Goal: Task Accomplishment & Management: Use online tool/utility

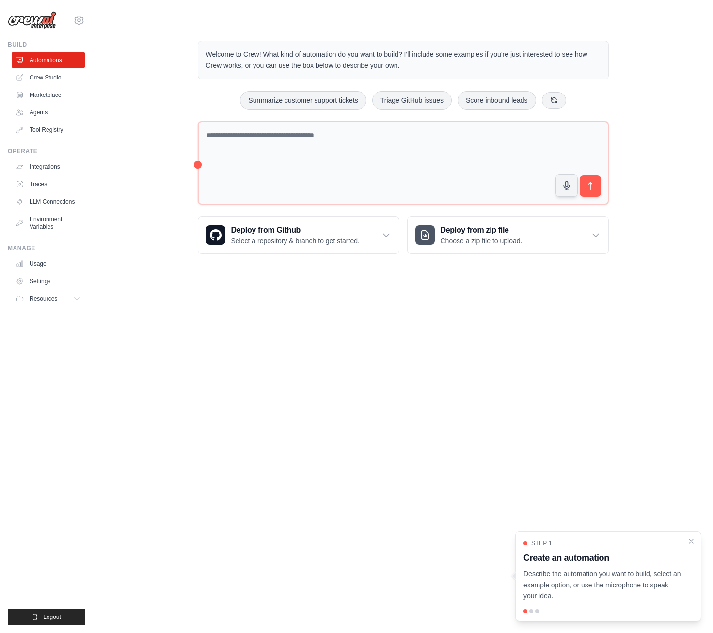
click at [586, 563] on h3 "Create an automation" at bounding box center [603, 558] width 158 height 14
click at [555, 573] on p "Describe the automation you want to build, select an example option, or use the…" at bounding box center [603, 585] width 158 height 33
click at [596, 592] on p "Describe the automation you want to build, select an example option, or use the…" at bounding box center [603, 585] width 158 height 33
click at [40, 80] on link "Crew Studio" at bounding box center [49, 78] width 73 height 16
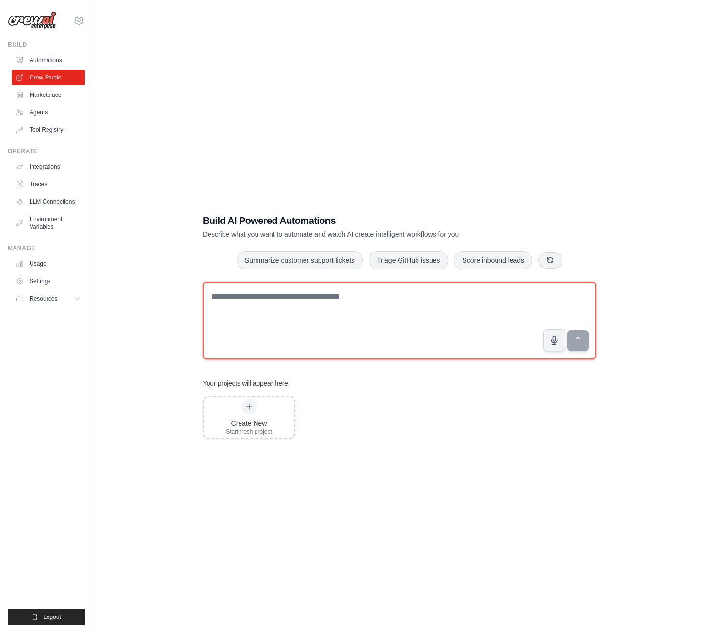
click at [342, 317] on textarea at bounding box center [400, 321] width 394 height 78
type textarea "**********"
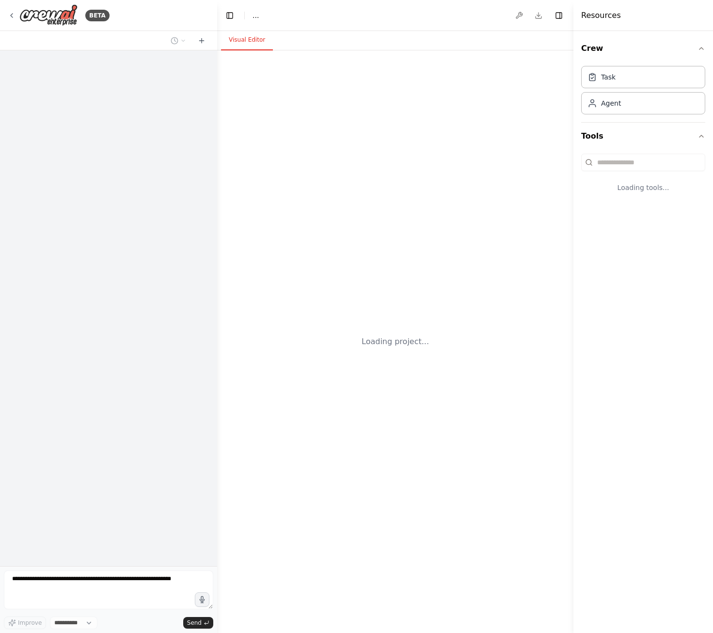
select select "****"
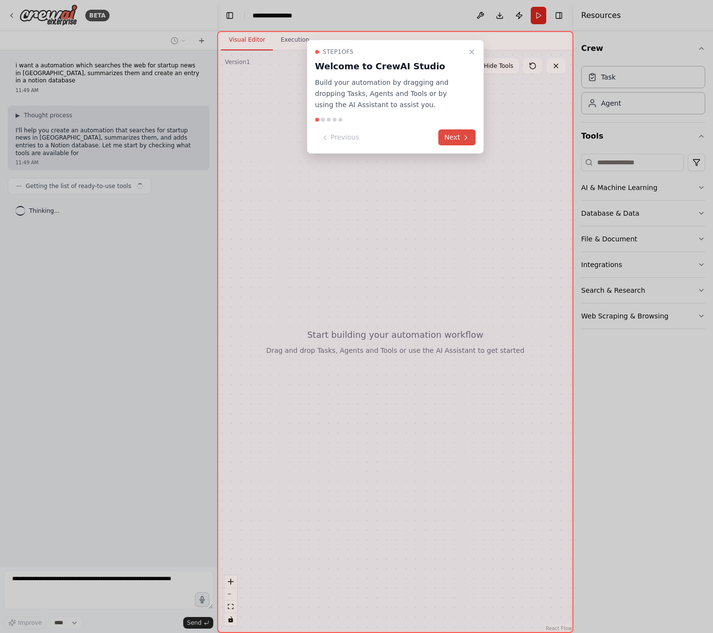
click at [466, 136] on icon at bounding box center [466, 138] width 2 height 4
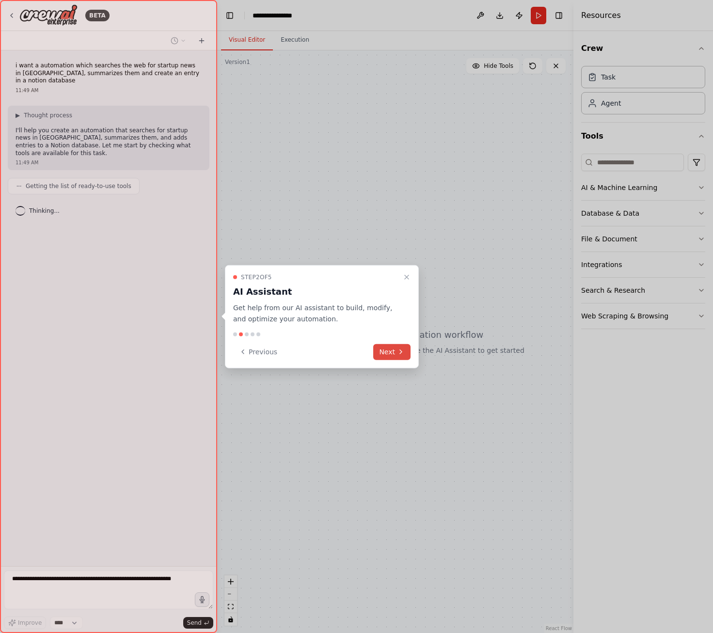
click at [399, 353] on icon at bounding box center [401, 352] width 8 height 8
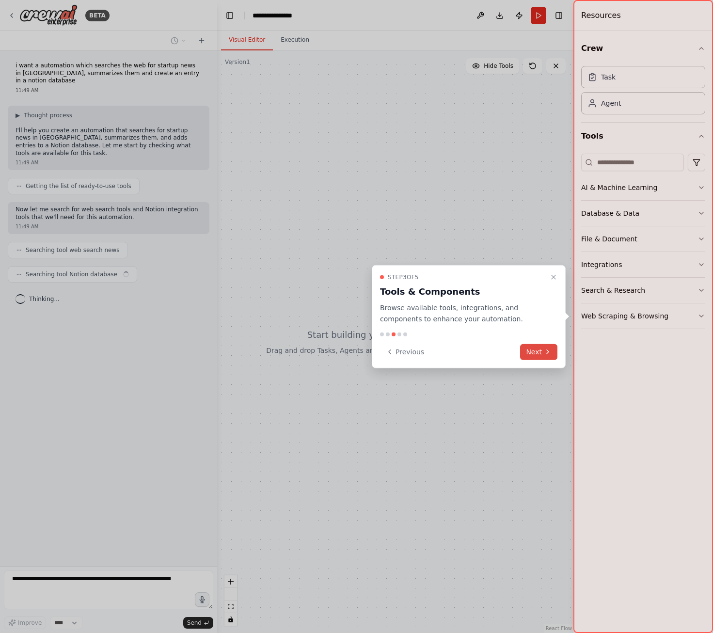
click at [555, 354] on button "Next" at bounding box center [538, 352] width 37 height 16
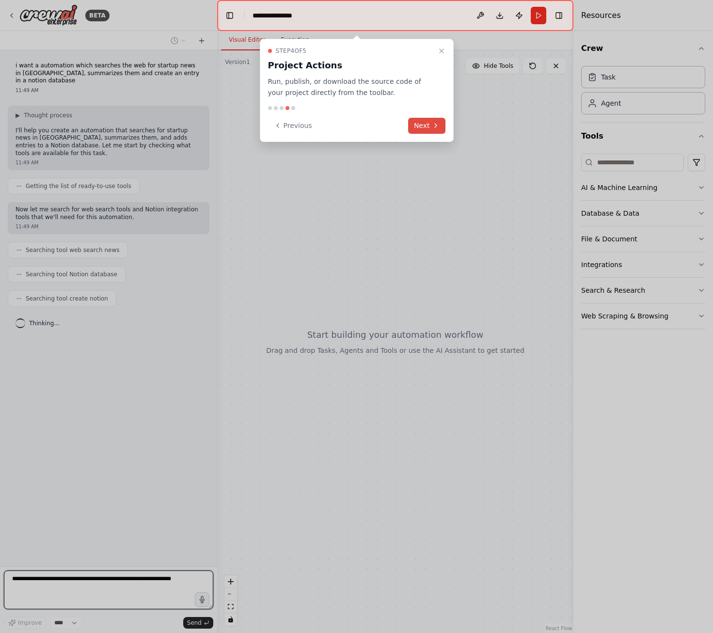
click at [432, 129] on icon at bounding box center [436, 126] width 8 height 8
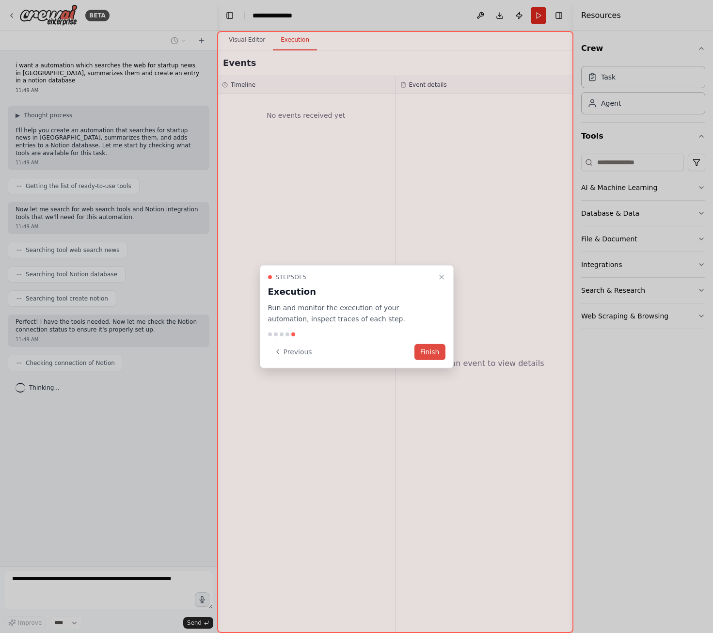
click at [430, 350] on button "Finish" at bounding box center [430, 352] width 31 height 16
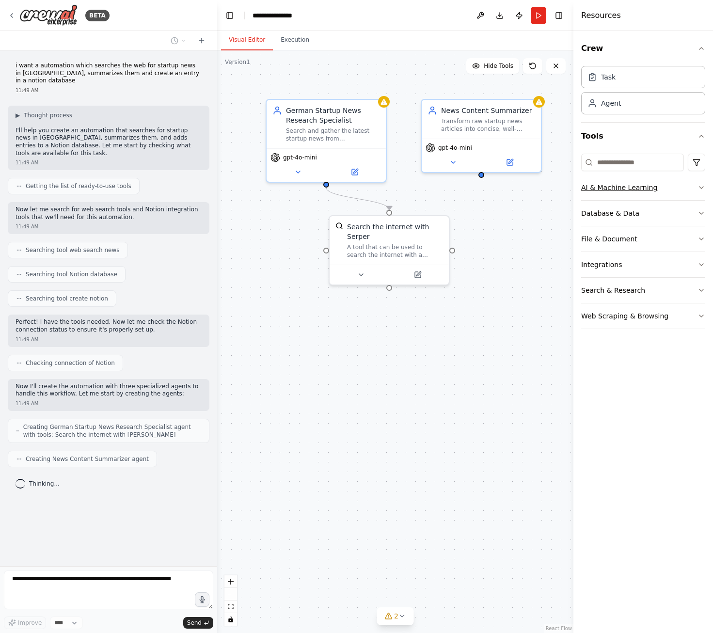
click at [661, 190] on button "AI & Machine Learning" at bounding box center [643, 187] width 124 height 25
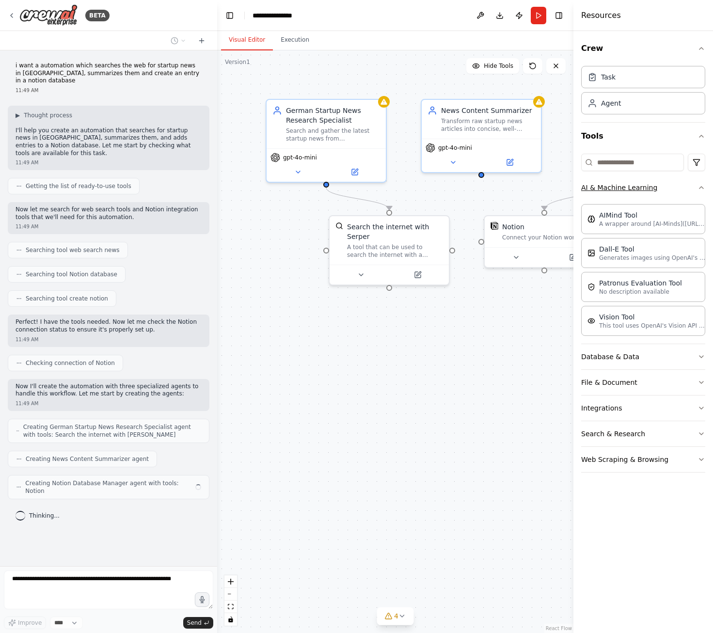
click at [660, 190] on button "AI & Machine Learning" at bounding box center [643, 187] width 124 height 25
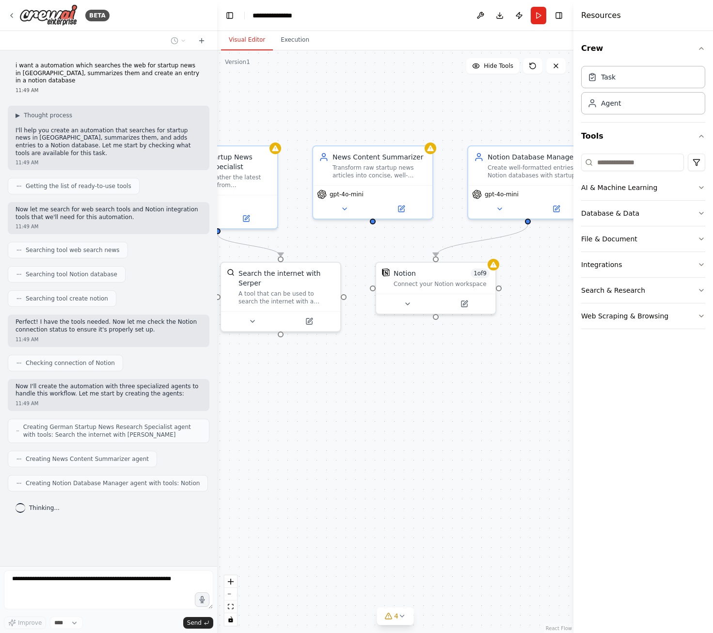
drag, startPoint x: 499, startPoint y: 313, endPoint x: 390, endPoint y: 360, distance: 118.2
click at [390, 360] on div ".deletable-edge-delete-btn { width: 20px; height: 20px; border: 0px solid #ffff…" at bounding box center [395, 341] width 356 height 583
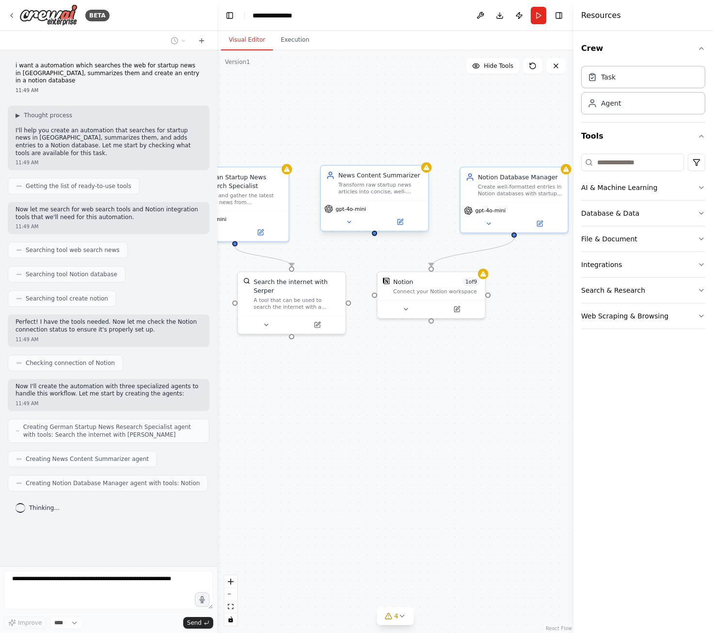
click at [385, 196] on div "News Content Summarizer Transform raw startup news articles into concise, well-…" at bounding box center [374, 183] width 107 height 35
click at [428, 174] on div "News Content Summarizer Transform raw startup news articles into concise, well-…" at bounding box center [374, 183] width 107 height 35
click at [399, 225] on button at bounding box center [399, 222] width 49 height 11
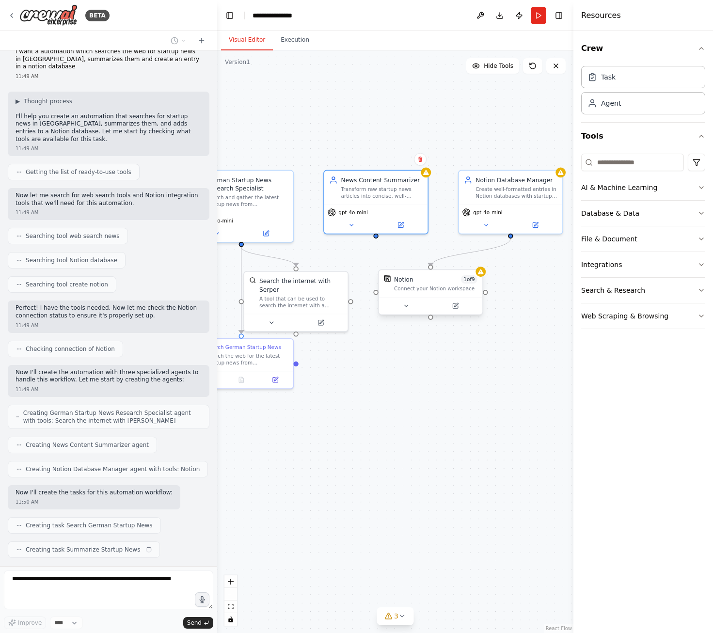
scroll to position [38, 0]
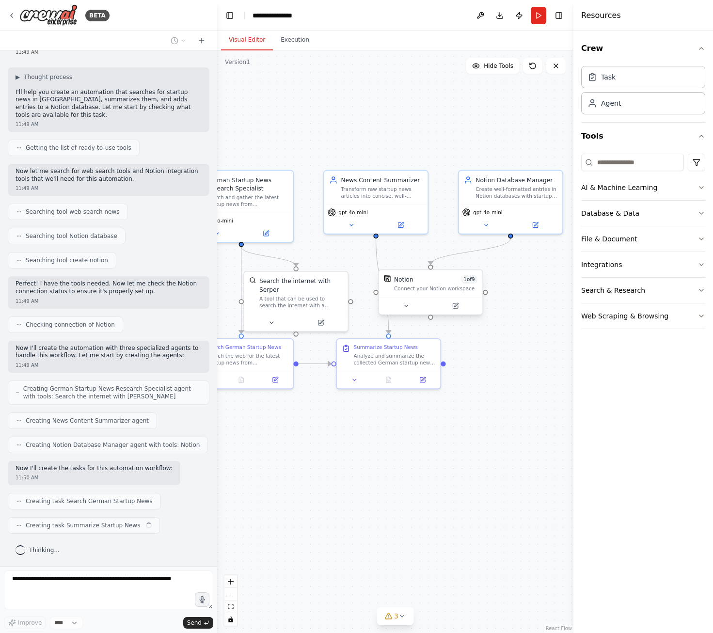
click at [473, 281] on span "1 of 9" at bounding box center [469, 279] width 16 height 8
click at [462, 292] on div "Connect your Notion workspace" at bounding box center [435, 288] width 83 height 7
click at [484, 275] on div at bounding box center [481, 272] width 10 height 10
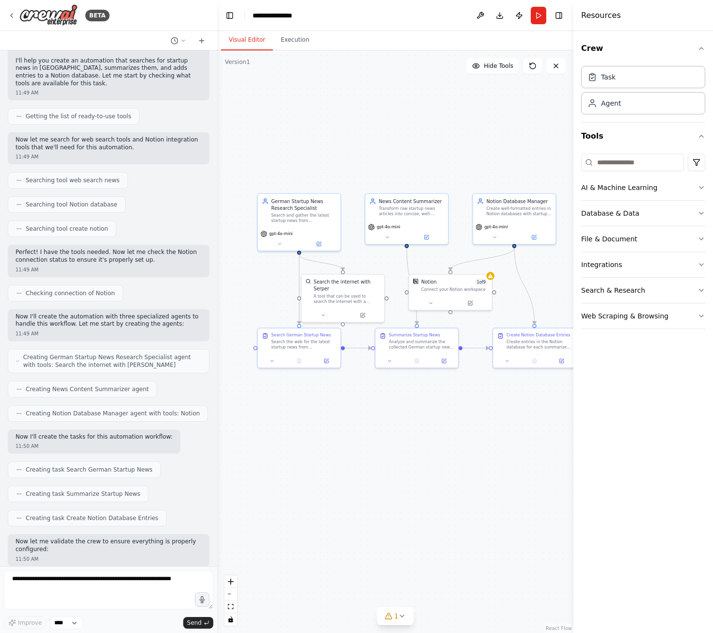
scroll to position [127, 0]
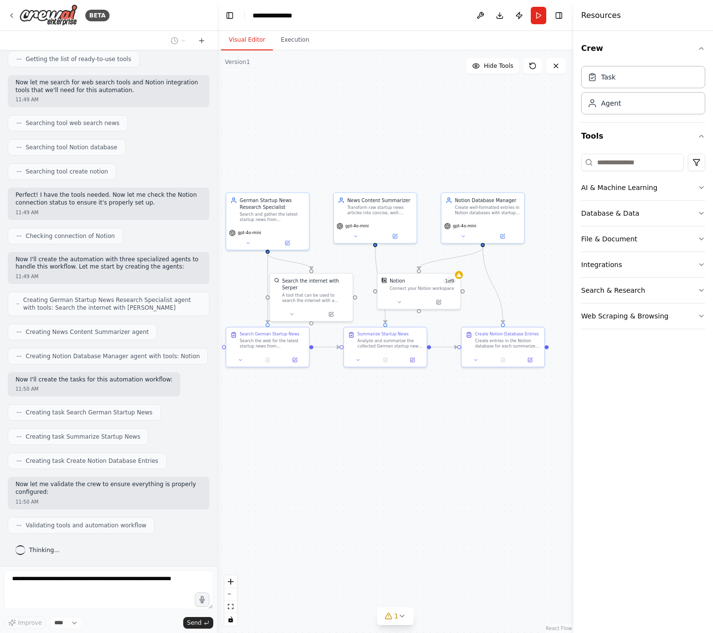
drag, startPoint x: 445, startPoint y: 256, endPoint x: 413, endPoint y: 256, distance: 31.5
click at [413, 256] on div ".deletable-edge-delete-btn { width: 20px; height: 20px; border: 0px solid #ffff…" at bounding box center [395, 341] width 356 height 583
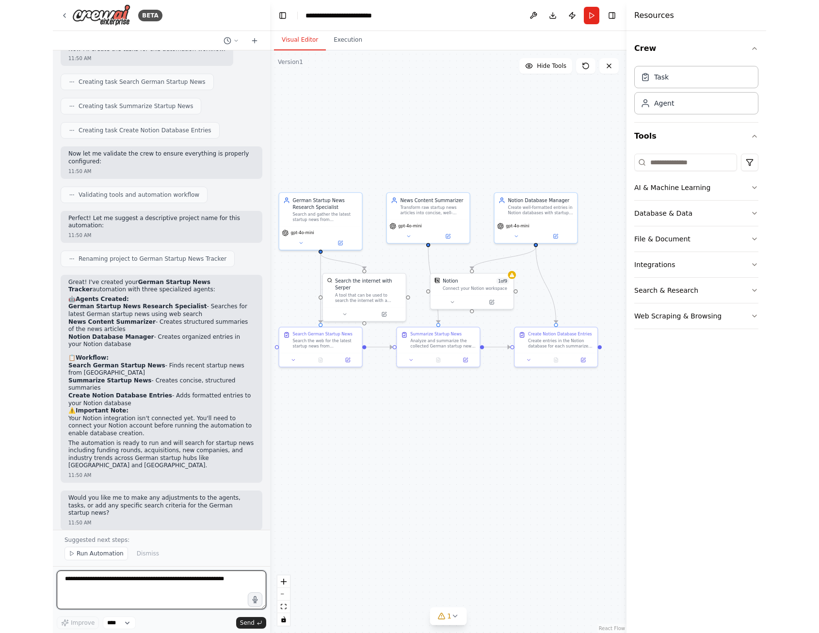
scroll to position [452, 0]
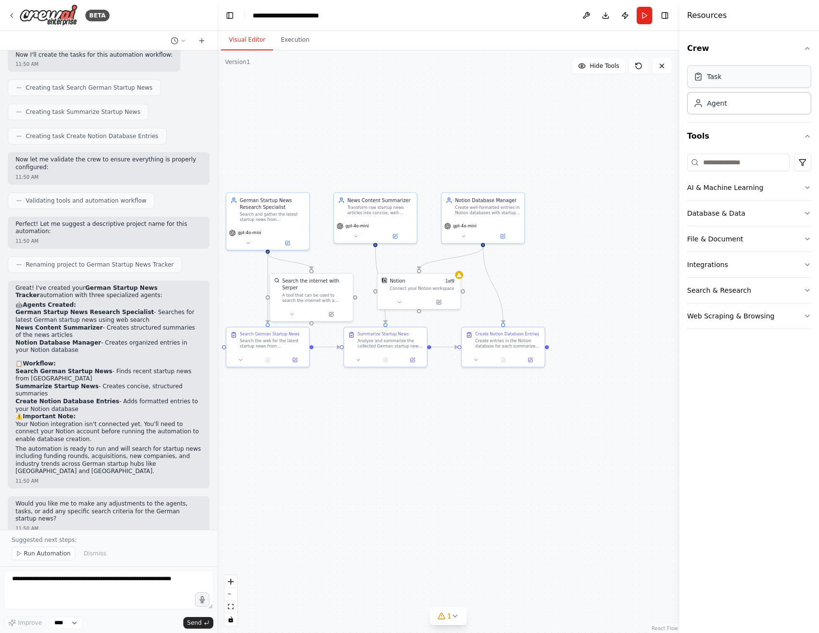
click at [713, 84] on div "Task" at bounding box center [749, 76] width 124 height 22
click at [713, 83] on div "Task" at bounding box center [749, 76] width 124 height 22
click at [713, 260] on button "Integrations" at bounding box center [749, 264] width 124 height 25
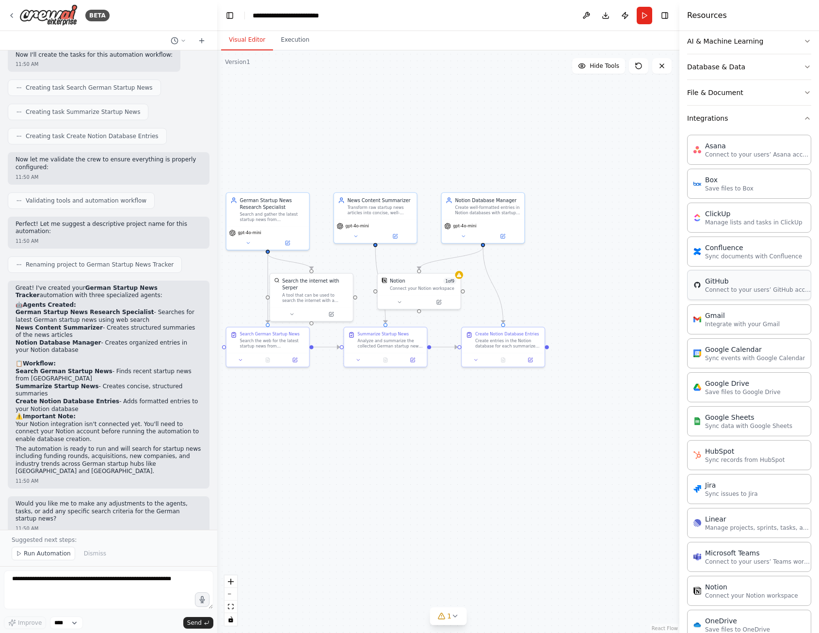
scroll to position [212, 0]
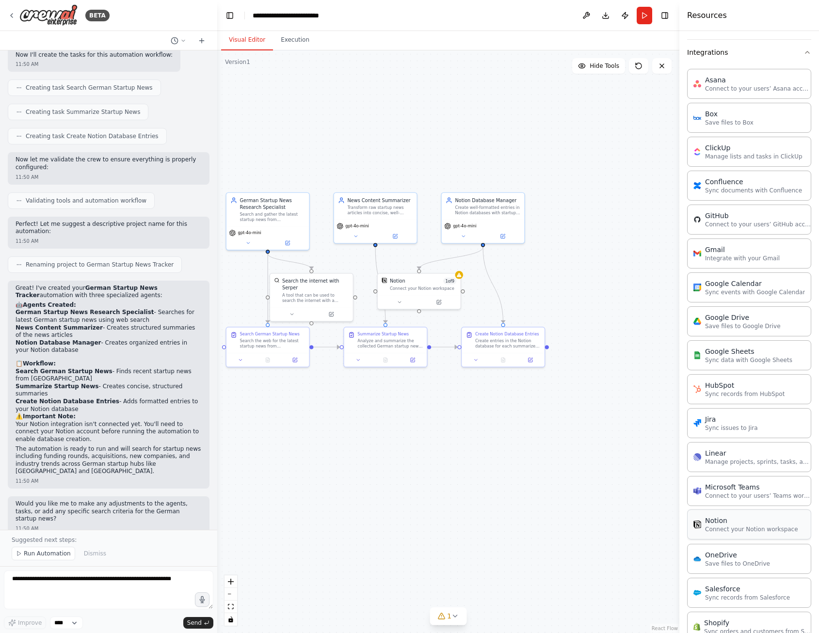
click at [713, 532] on p "Connect your Notion workspace" at bounding box center [751, 530] width 93 height 8
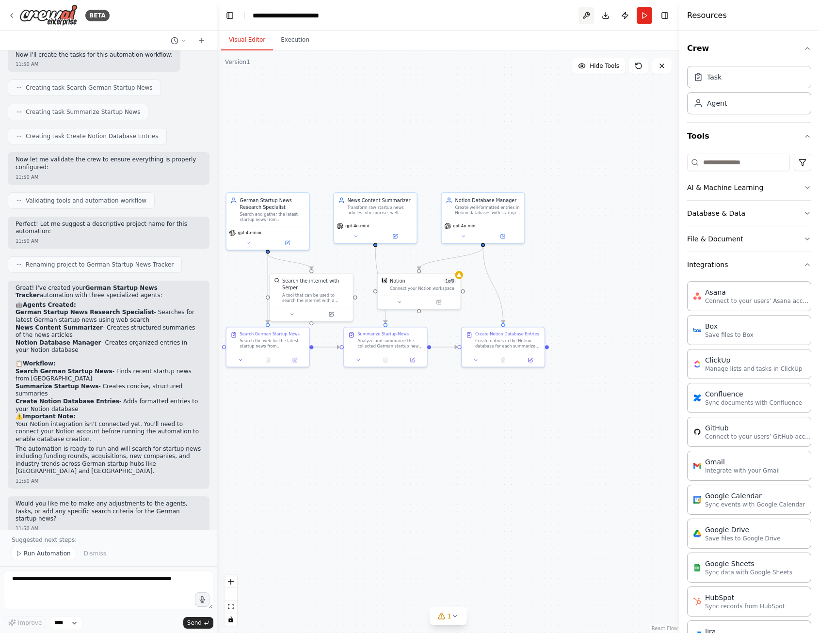
click at [585, 17] on button at bounding box center [586, 15] width 16 height 17
click at [624, 16] on button "Publish" at bounding box center [625, 15] width 16 height 17
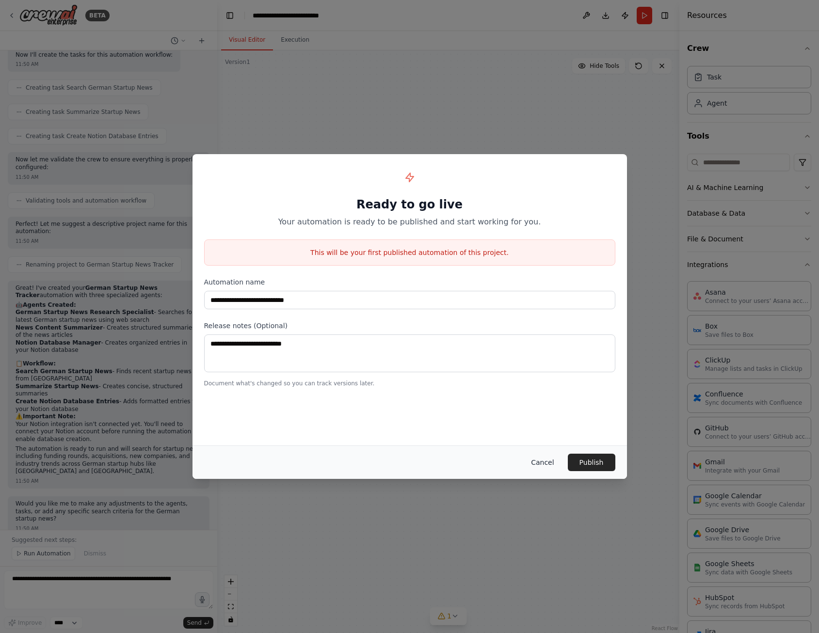
click at [541, 461] on button "Cancel" at bounding box center [542, 462] width 38 height 17
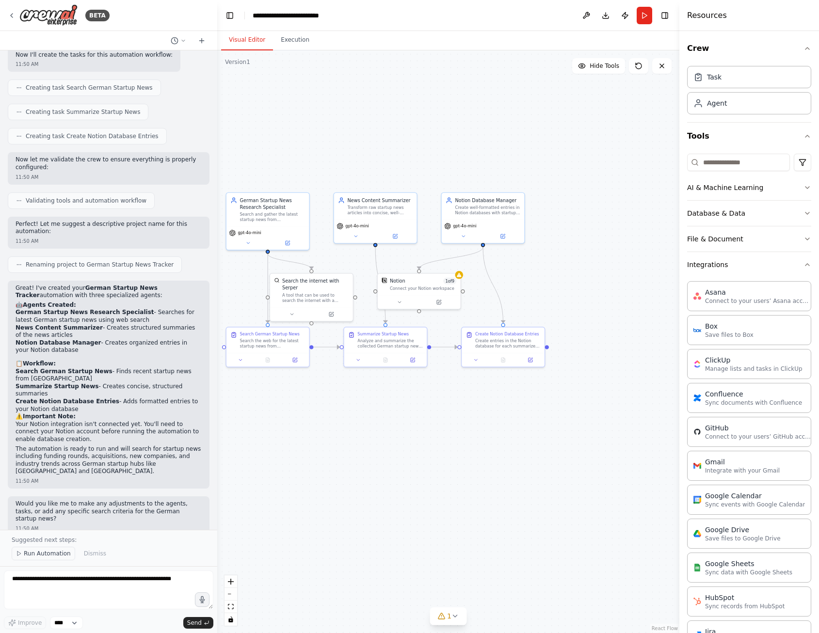
click at [45, 554] on span "Run Automation" at bounding box center [47, 554] width 47 height 8
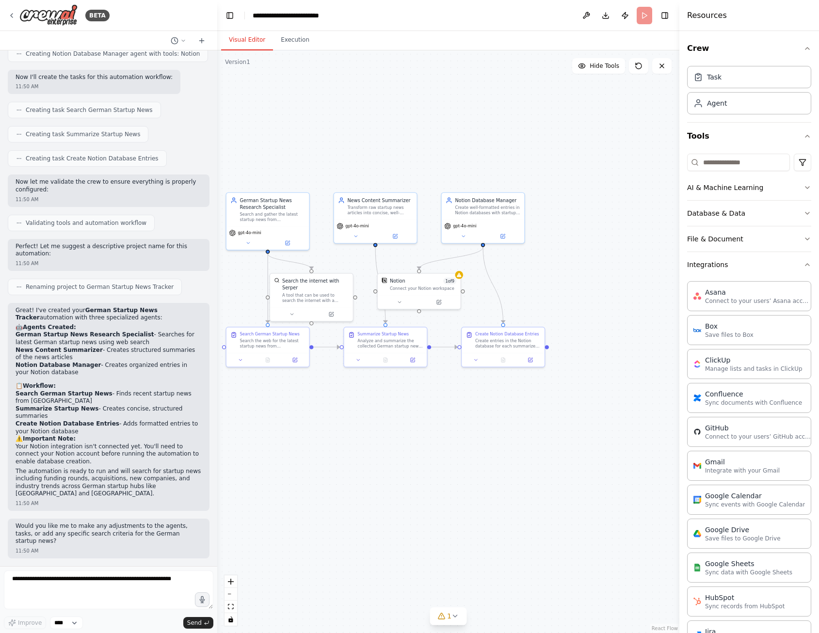
scroll to position [421, 0]
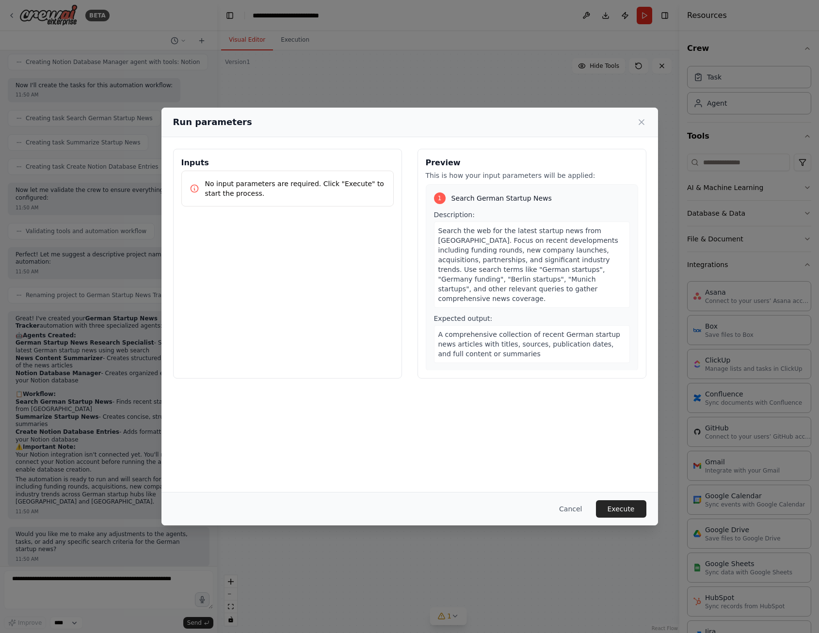
click at [285, 274] on div "Inputs No input parameters are required. Click "Execute" to start the process." at bounding box center [287, 264] width 229 height 230
click at [634, 509] on button "Execute" at bounding box center [621, 508] width 50 height 17
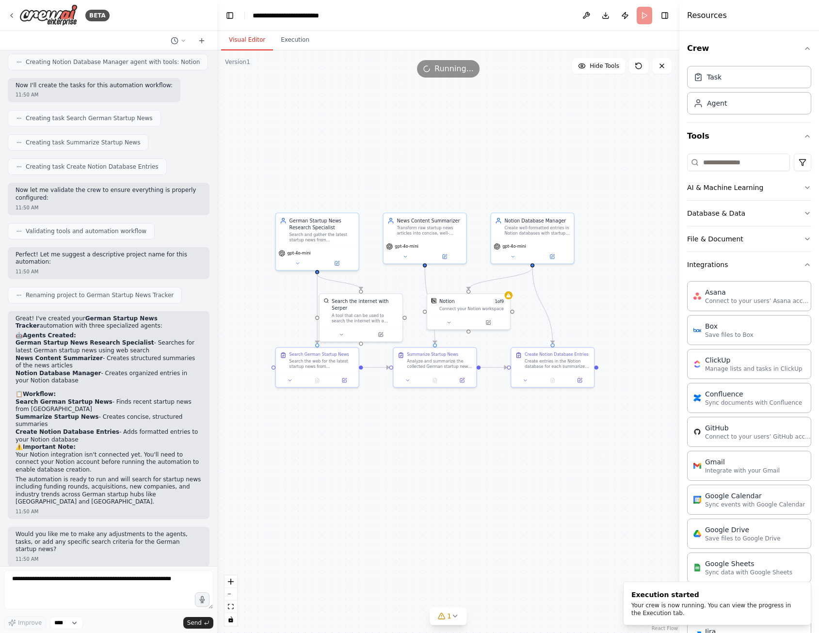
drag, startPoint x: 291, startPoint y: 416, endPoint x: 341, endPoint y: 437, distance: 53.5
click at [341, 437] on div ".deletable-edge-delete-btn { width: 20px; height: 20px; border: 0px solid #ffff…" at bounding box center [448, 341] width 462 height 583
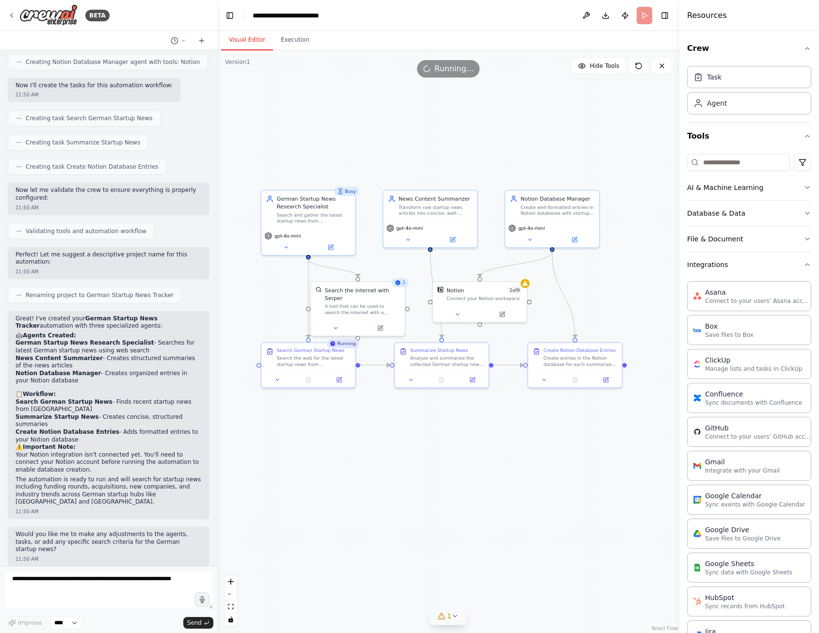
click at [449, 622] on button "1" at bounding box center [448, 617] width 37 height 18
click at [454, 615] on span "Notion integration is not connected. Please connect before using it." at bounding box center [454, 615] width 196 height 8
click at [536, 592] on button at bounding box center [544, 592] width 16 height 12
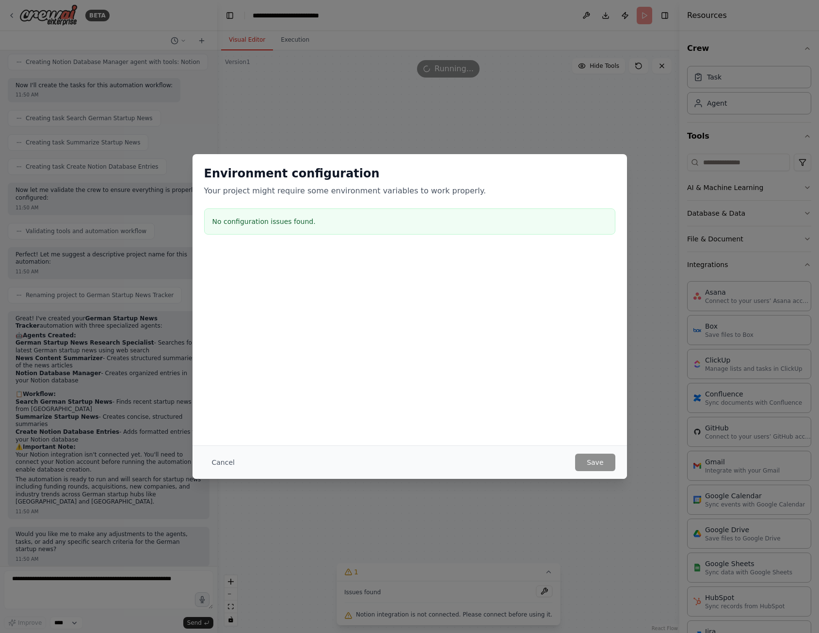
click at [272, 224] on h3 "No configuration issues found." at bounding box center [409, 222] width 395 height 10
click at [233, 457] on button "Cancel" at bounding box center [223, 462] width 38 height 17
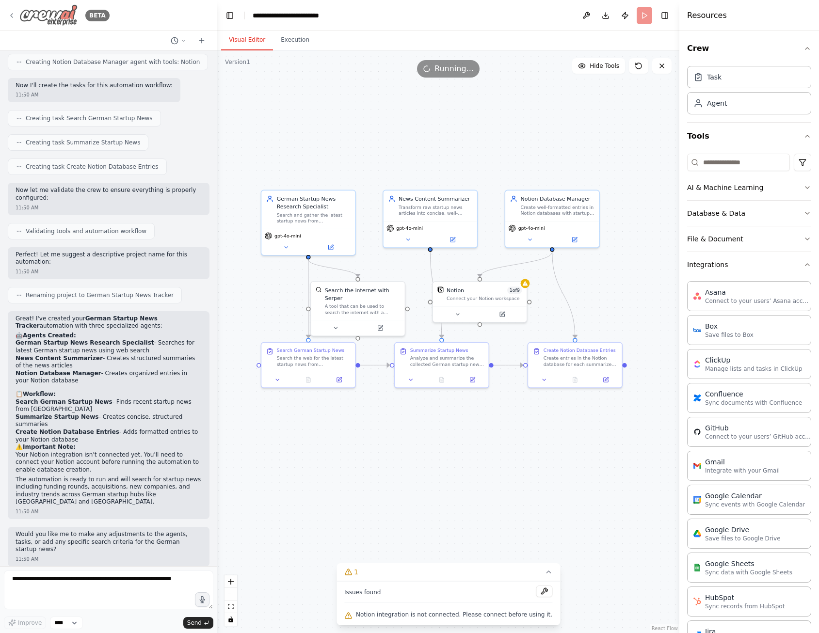
click at [26, 19] on img at bounding box center [48, 15] width 58 height 22
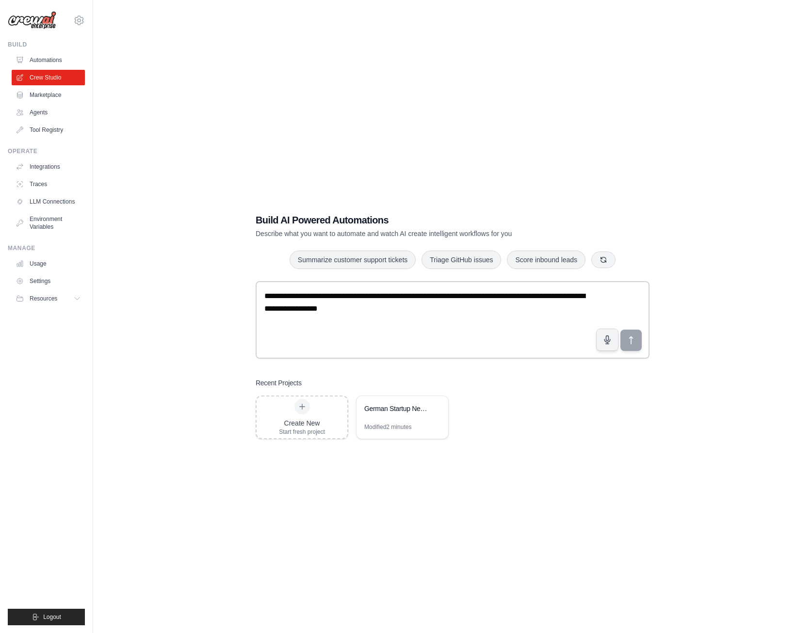
click at [61, 156] on div "Operate Integrations Traces LLM Connections Environment Variables" at bounding box center [46, 190] width 77 height 87
click at [51, 162] on link "Integrations" at bounding box center [49, 167] width 73 height 16
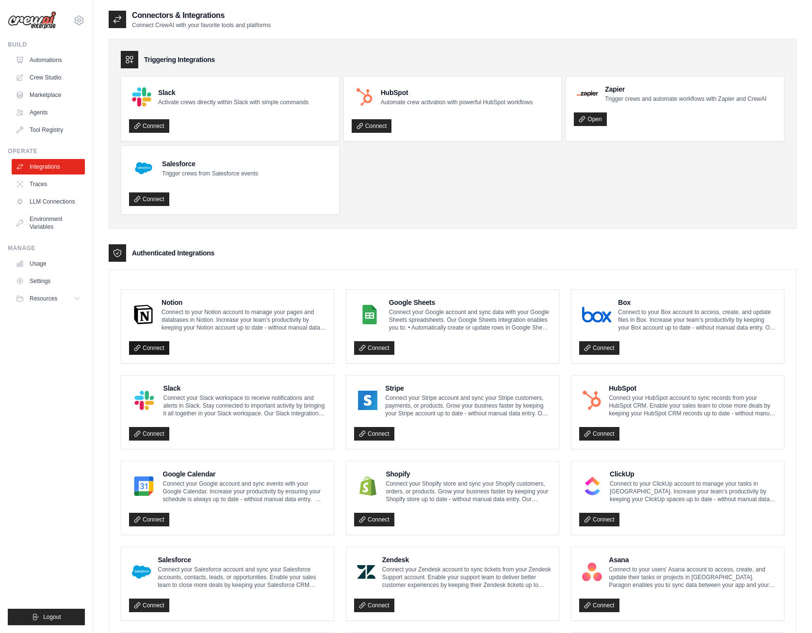
click at [143, 344] on link "Connect" at bounding box center [149, 348] width 40 height 14
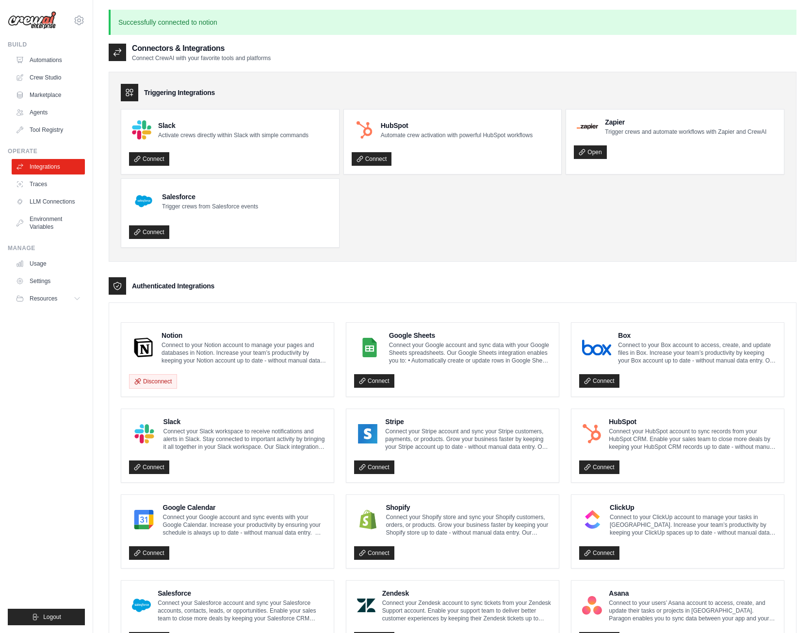
click at [454, 290] on div "Authenticated Integrations" at bounding box center [453, 285] width 688 height 17
click at [43, 63] on link "Automations" at bounding box center [49, 60] width 73 height 16
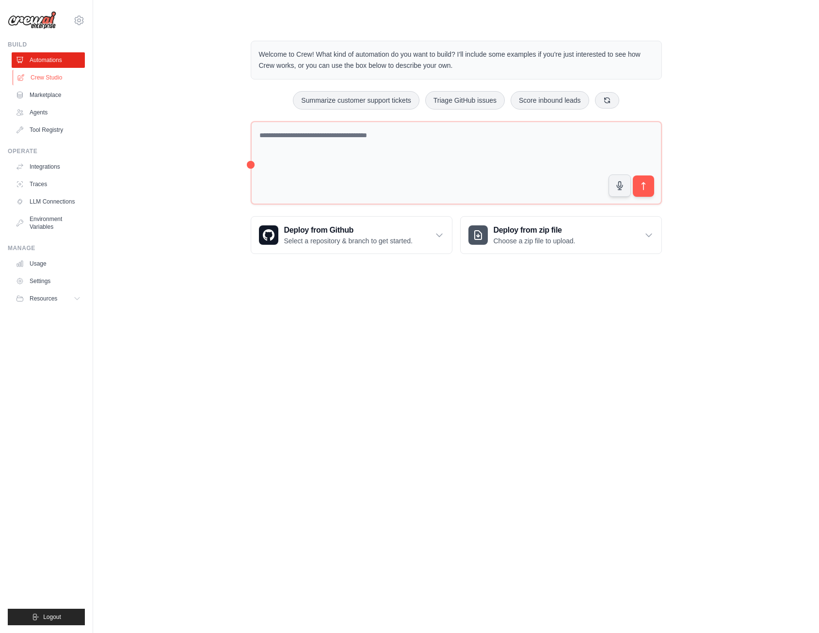
click at [33, 81] on link "Crew Studio" at bounding box center [49, 78] width 73 height 16
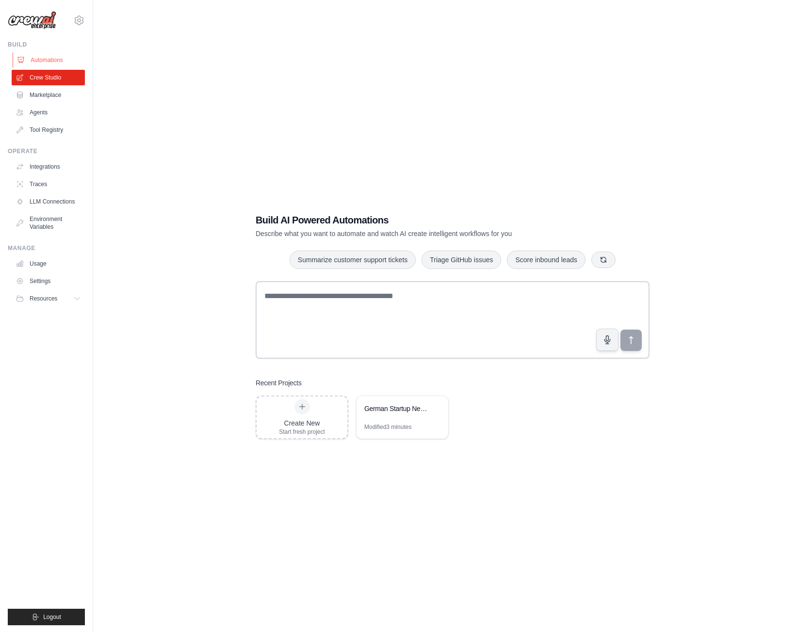
click at [41, 57] on link "Automations" at bounding box center [49, 60] width 73 height 16
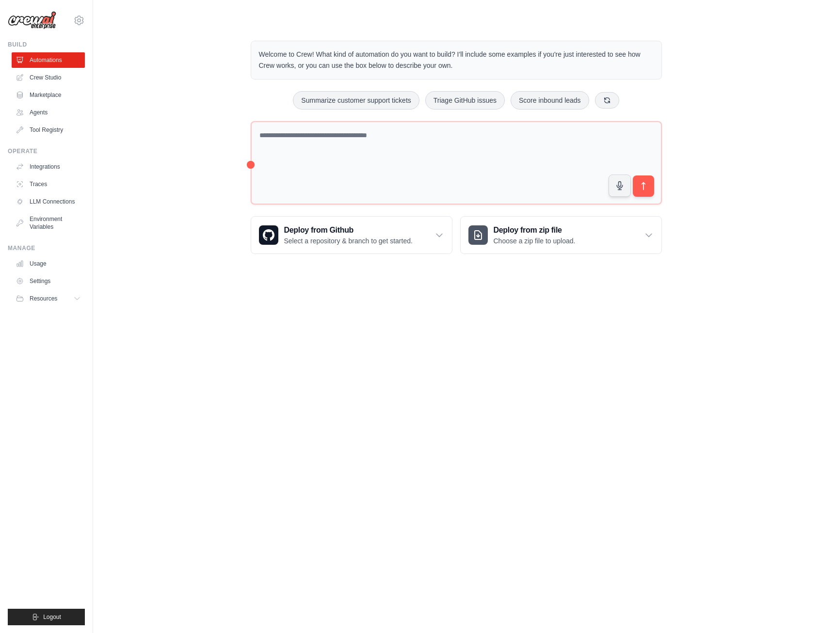
click at [49, 19] on img at bounding box center [32, 20] width 48 height 18
click at [50, 96] on link "Marketplace" at bounding box center [49, 95] width 73 height 16
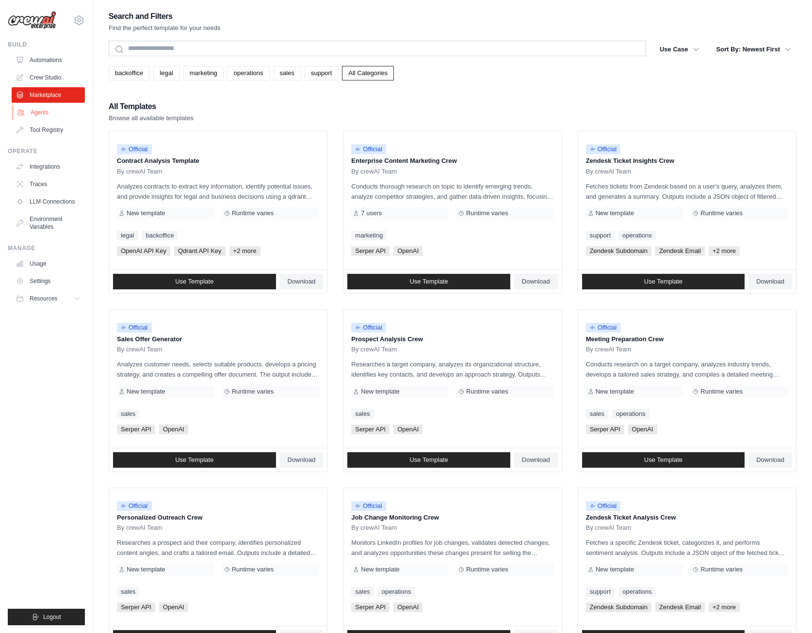
click at [44, 112] on link "Agents" at bounding box center [49, 113] width 73 height 16
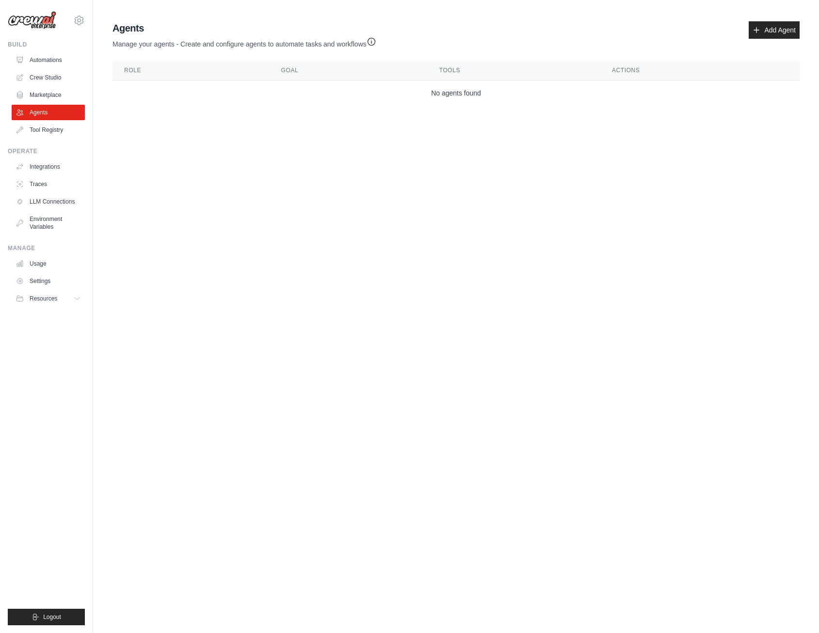
click at [40, 121] on ul "Automations Crew Studio Marketplace Agents Tool Registry" at bounding box center [48, 94] width 73 height 85
click at [39, 127] on link "Tool Registry" at bounding box center [49, 130] width 73 height 16
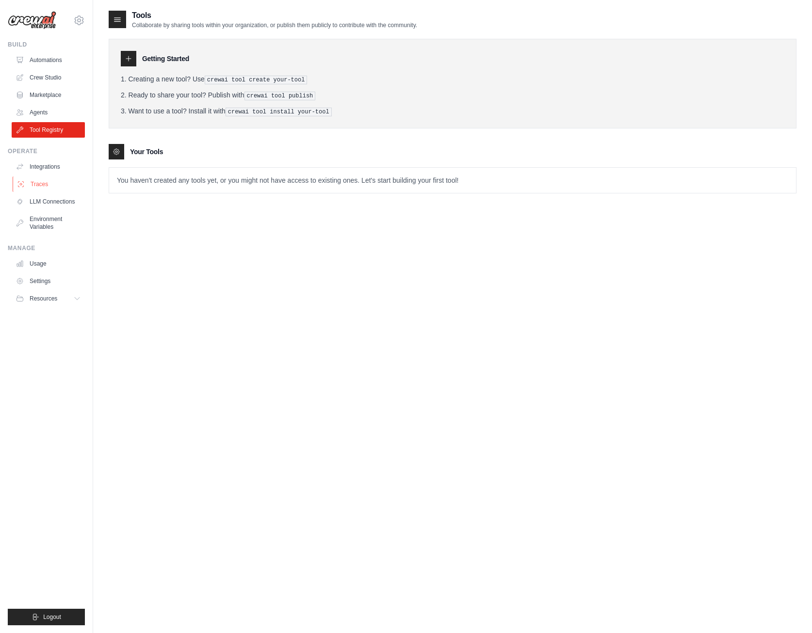
click at [38, 187] on link "Traces" at bounding box center [49, 184] width 73 height 16
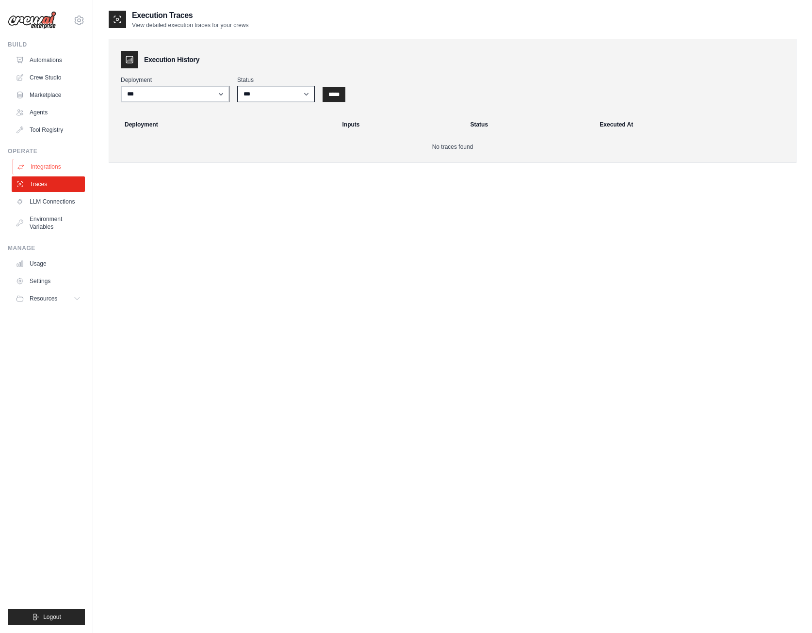
click at [37, 164] on link "Integrations" at bounding box center [49, 167] width 73 height 16
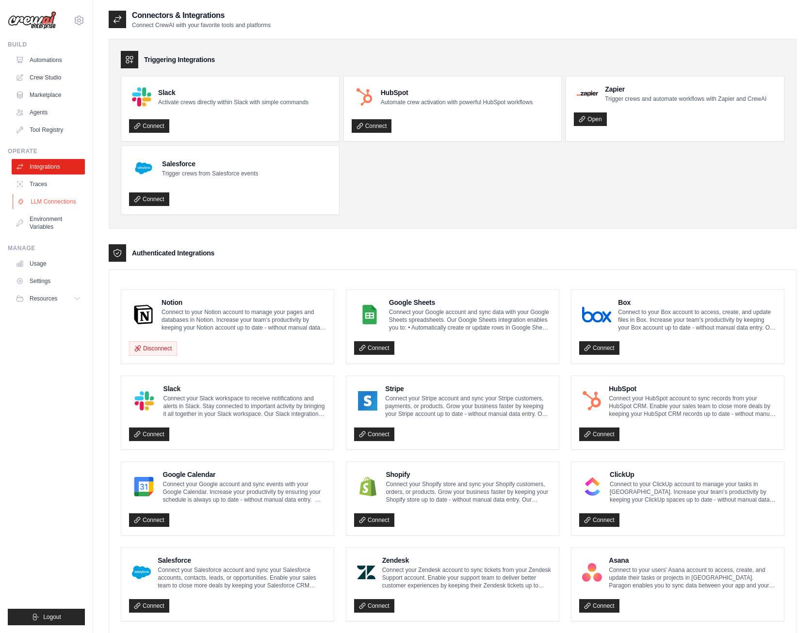
click at [41, 206] on link "LLM Connections" at bounding box center [49, 202] width 73 height 16
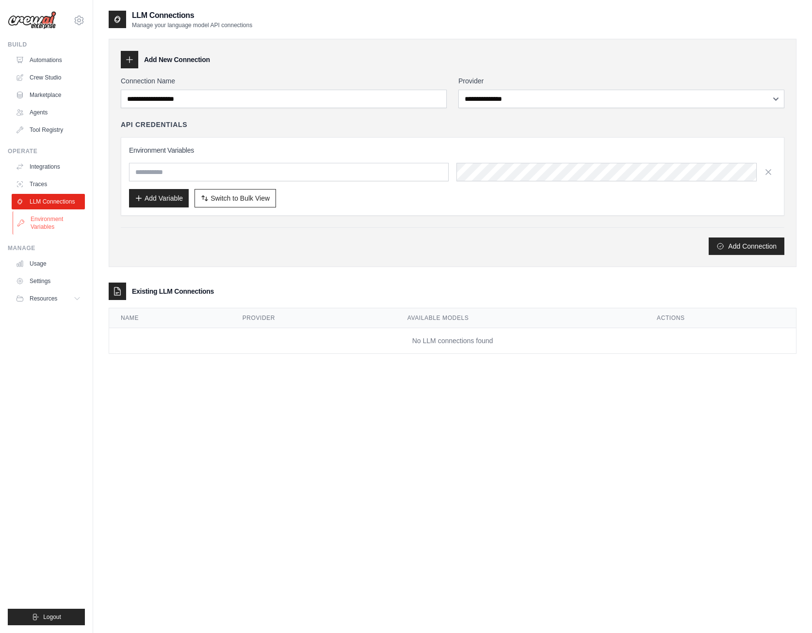
click at [40, 218] on link "Environment Variables" at bounding box center [49, 222] width 73 height 23
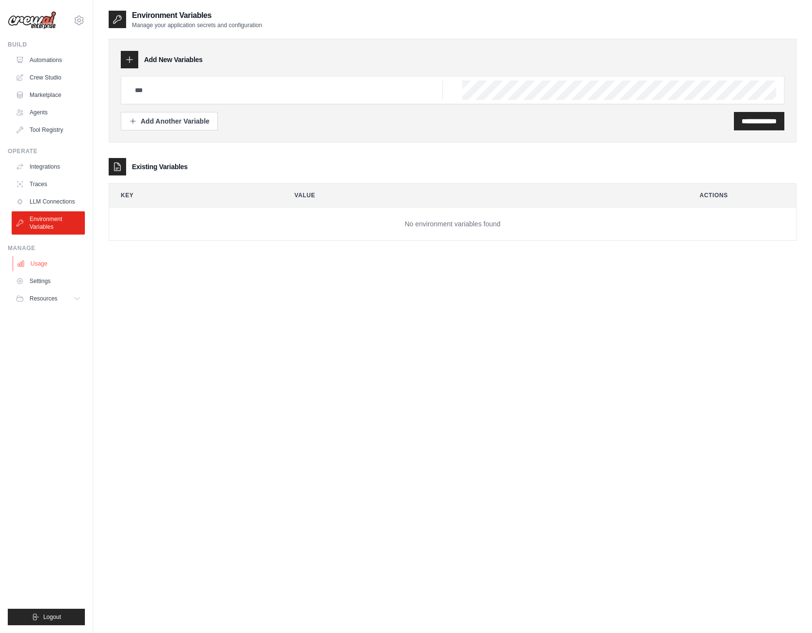
click at [46, 272] on ul "Usage Settings Resources Documentation Blog" at bounding box center [48, 281] width 73 height 50
click at [46, 268] on link "Usage" at bounding box center [49, 264] width 73 height 16
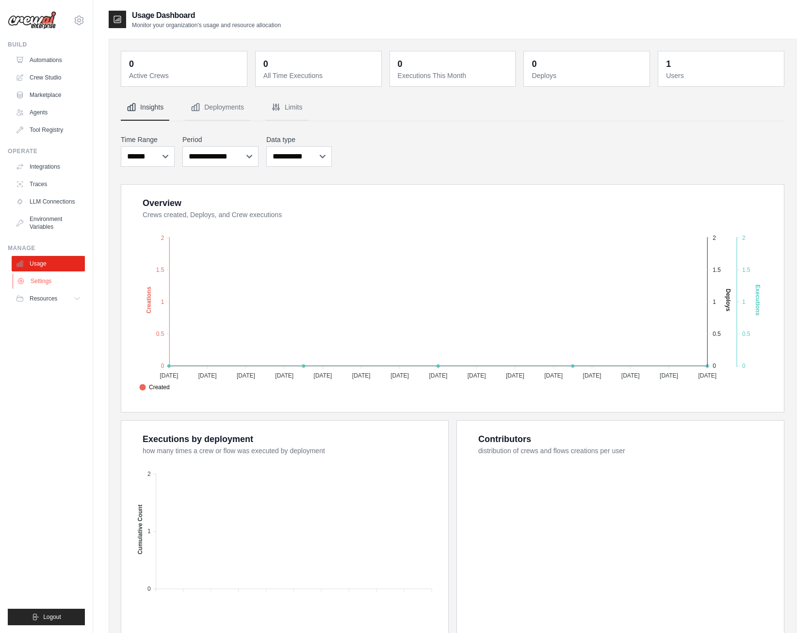
click at [59, 278] on link "Settings" at bounding box center [49, 281] width 73 height 16
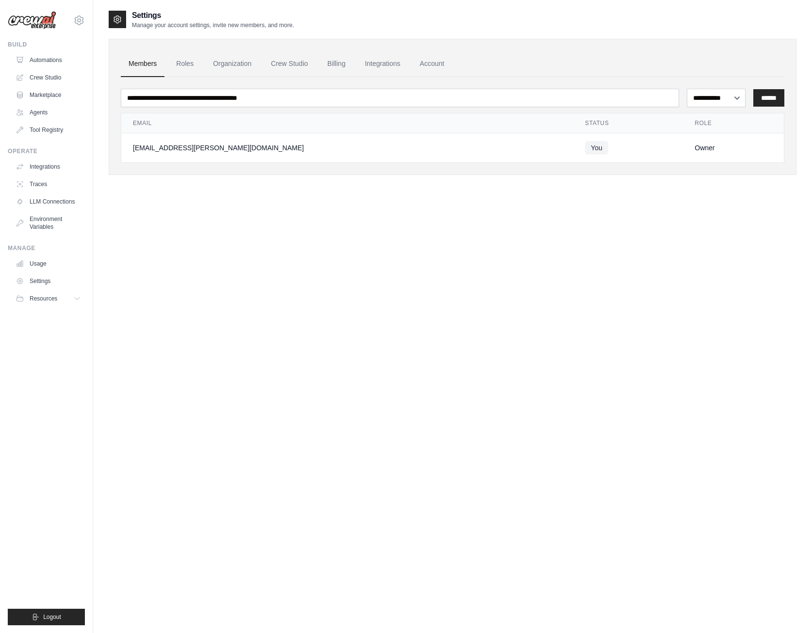
click at [57, 298] on span "Resources" at bounding box center [44, 299] width 28 height 8
click at [49, 54] on link "Automations" at bounding box center [49, 60] width 73 height 16
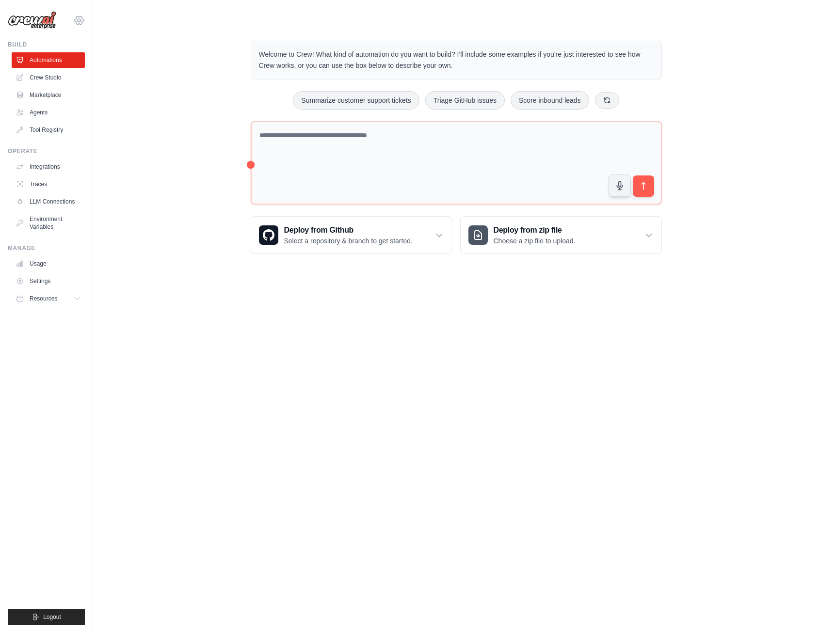
click at [77, 25] on icon at bounding box center [79, 21] width 12 height 12
click at [160, 22] on main "Welcome to Crew! What kind of automation do you want to build? I'll include som…" at bounding box center [456, 139] width 726 height 279
click at [55, 80] on link "Crew Studio" at bounding box center [49, 78] width 73 height 16
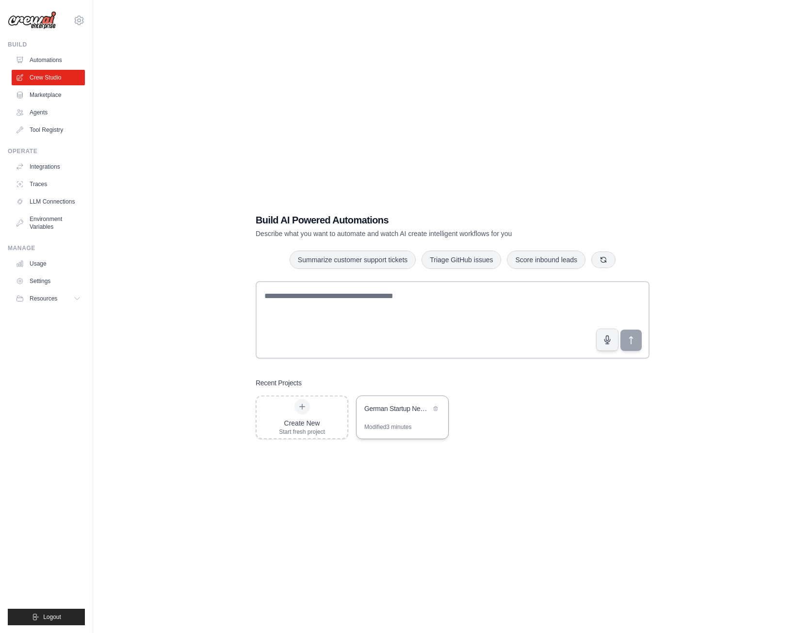
click at [387, 422] on div "German Startup News Tracker" at bounding box center [402, 409] width 92 height 27
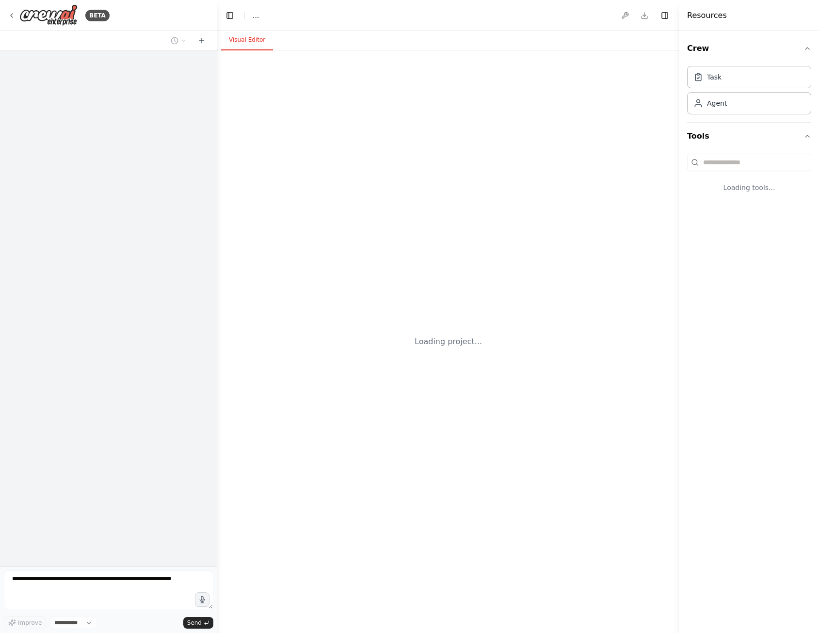
select select "****"
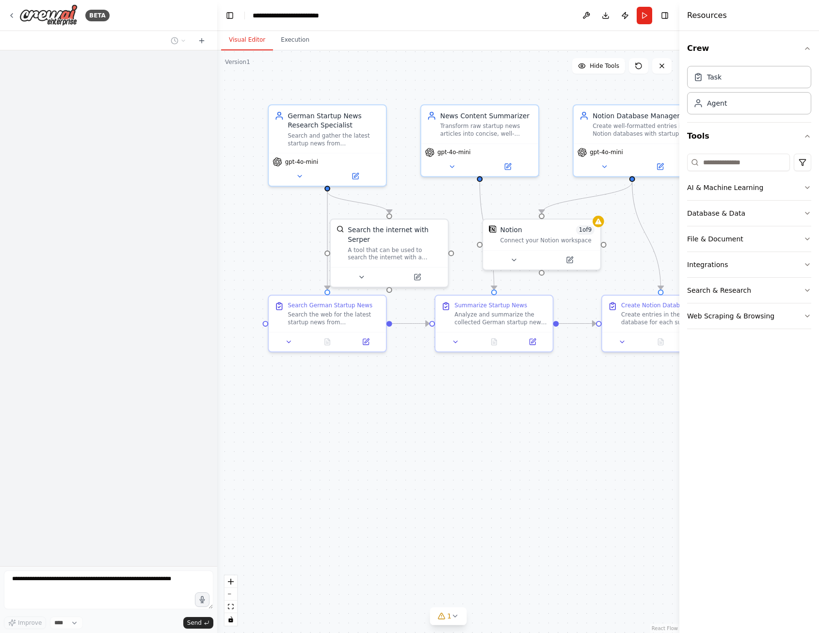
scroll to position [140, 0]
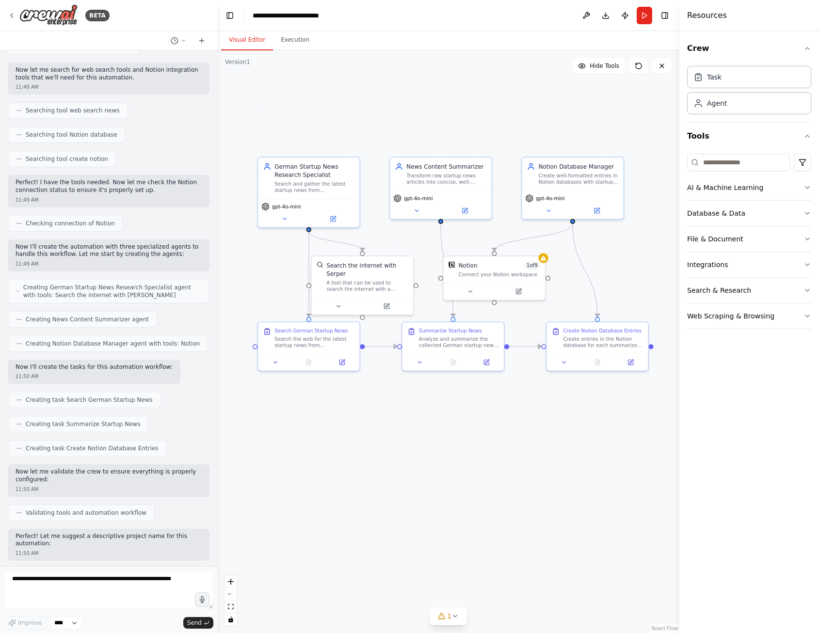
drag, startPoint x: 573, startPoint y: 286, endPoint x: 546, endPoint y: 299, distance: 29.5
click at [546, 299] on div ".deletable-edge-delete-btn { width: 20px; height: 20px; border: 0px solid #ffff…" at bounding box center [448, 341] width 462 height 583
click at [545, 256] on icon at bounding box center [543, 256] width 7 height 7
click at [513, 237] on div ".deletable-edge-delete-btn { width: 20px; height: 20px; border: 0px solid #ffff…" at bounding box center [448, 341] width 462 height 583
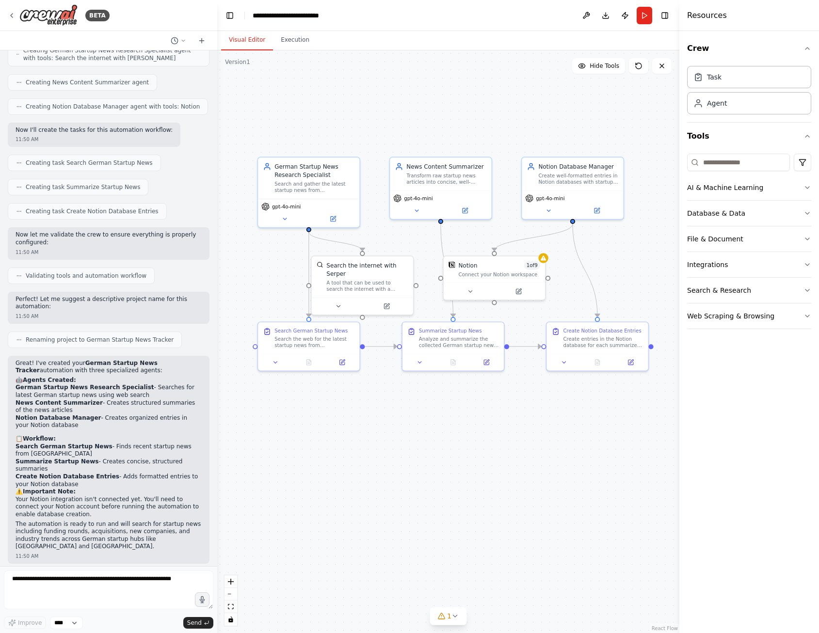
scroll to position [421, 0]
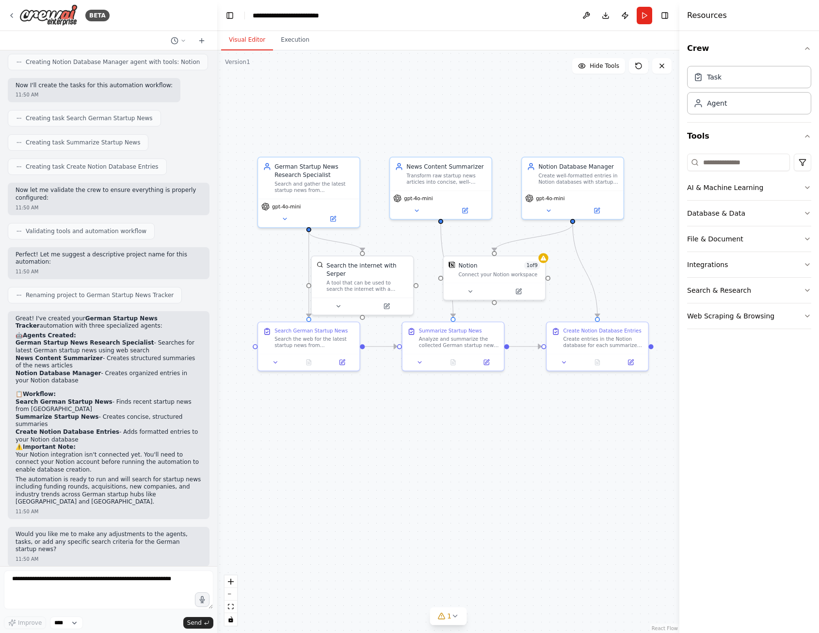
click at [138, 541] on p "Would you like me to make any adjustments to the agents, tasks, or add any spec…" at bounding box center [109, 542] width 186 height 23
click at [644, 13] on button "Run" at bounding box center [645, 15] width 16 height 17
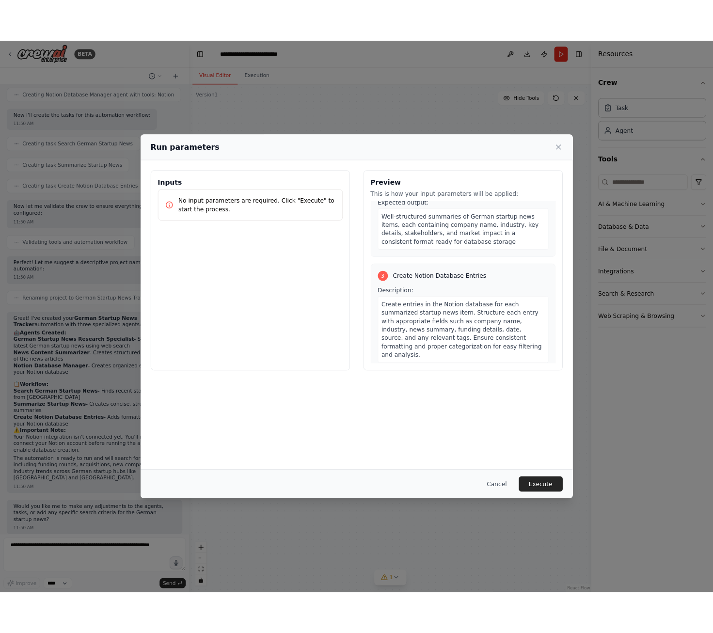
scroll to position [362, 0]
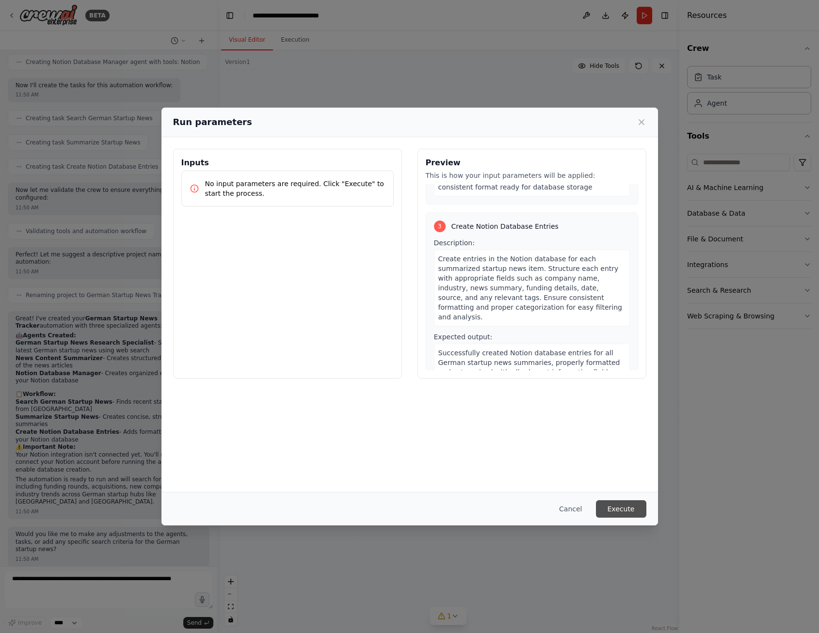
click at [620, 513] on button "Execute" at bounding box center [621, 508] width 50 height 17
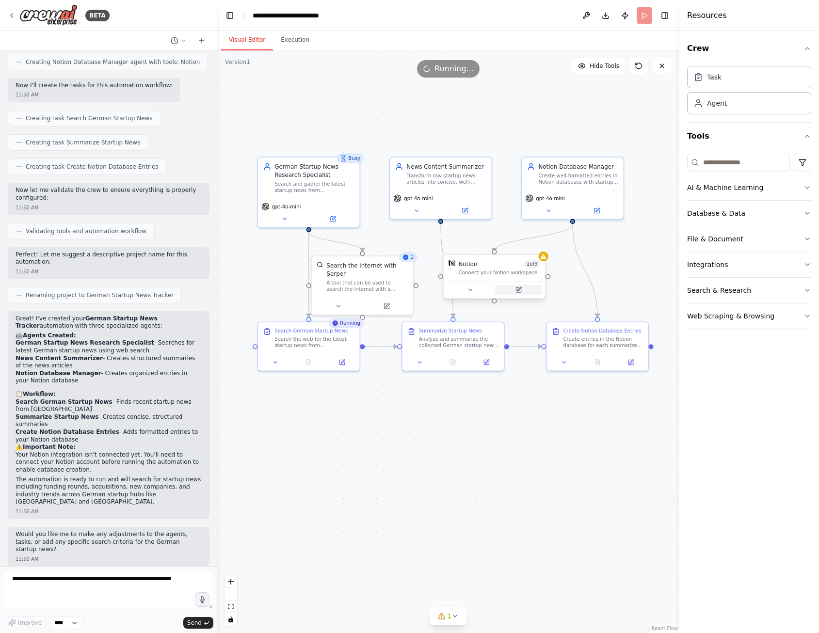
click at [522, 293] on button at bounding box center [518, 290] width 47 height 10
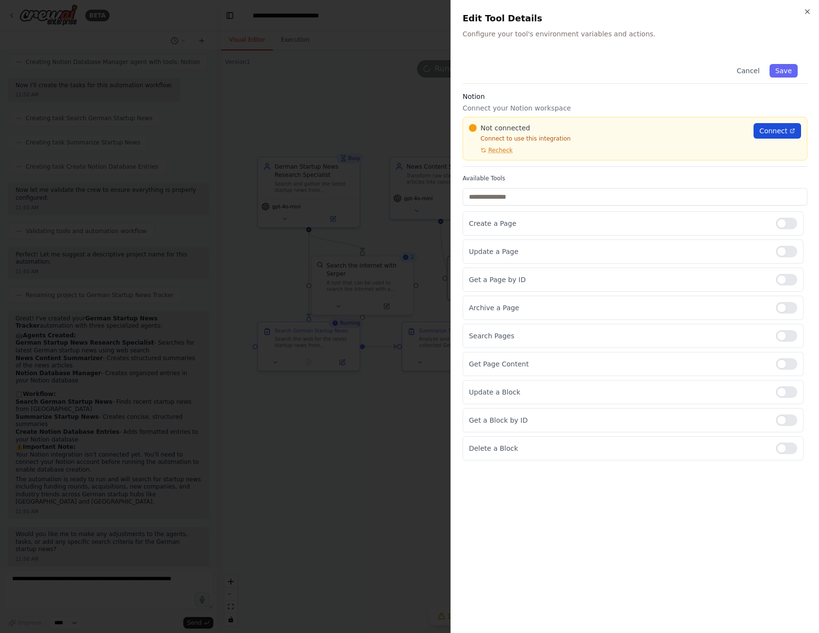
click at [768, 133] on span "Connect" at bounding box center [773, 131] width 28 height 10
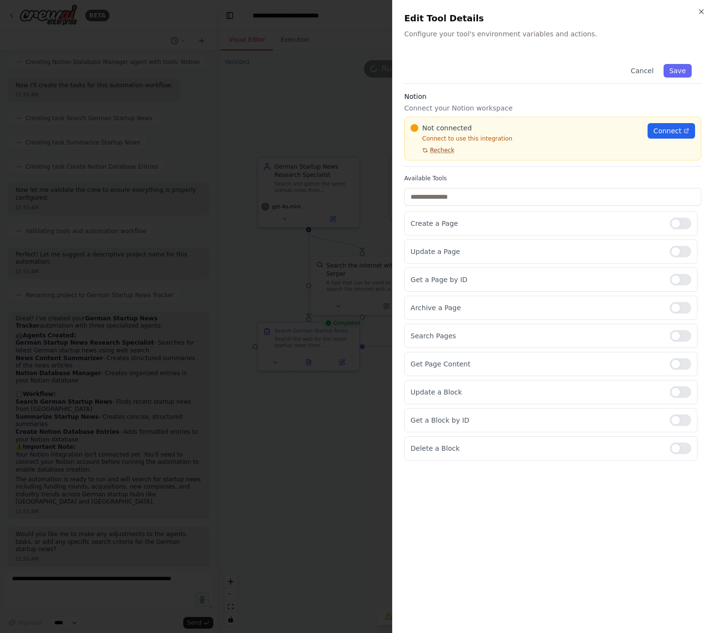
click at [435, 150] on span "Recheck" at bounding box center [442, 150] width 24 height 8
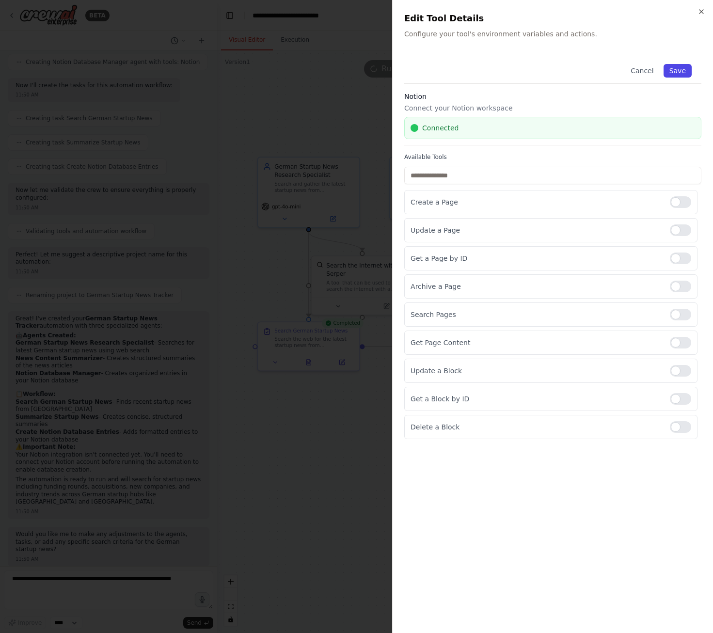
click at [675, 71] on button "Save" at bounding box center [678, 71] width 28 height 14
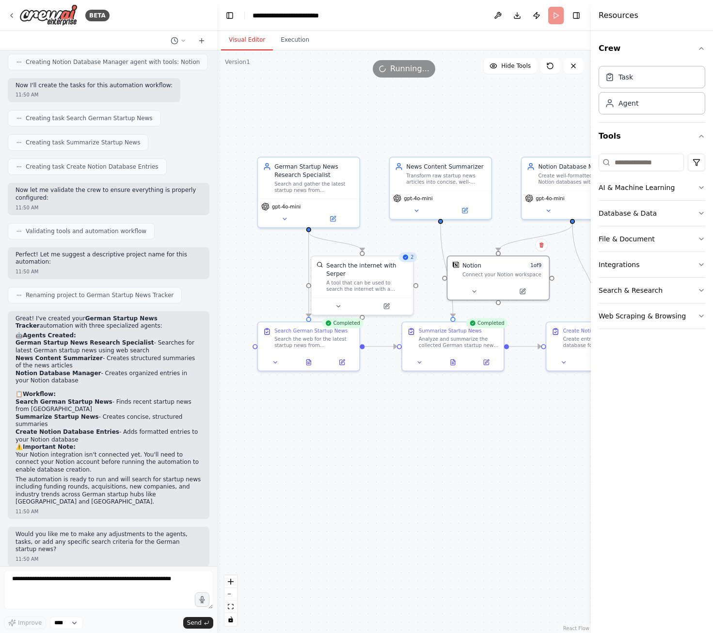
drag, startPoint x: 574, startPoint y: 406, endPoint x: 591, endPoint y: 413, distance: 18.7
click at [591, 413] on div at bounding box center [593, 316] width 4 height 633
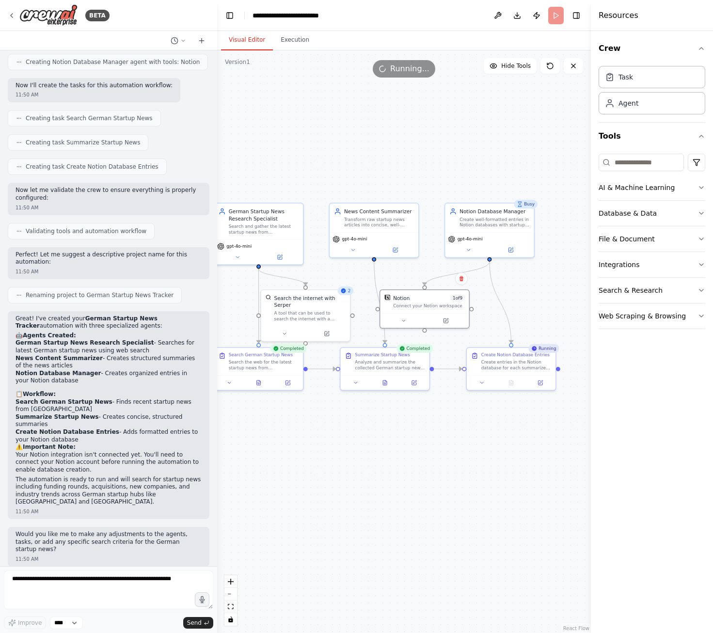
drag, startPoint x: 484, startPoint y: 406, endPoint x: 426, endPoint y: 420, distance: 60.2
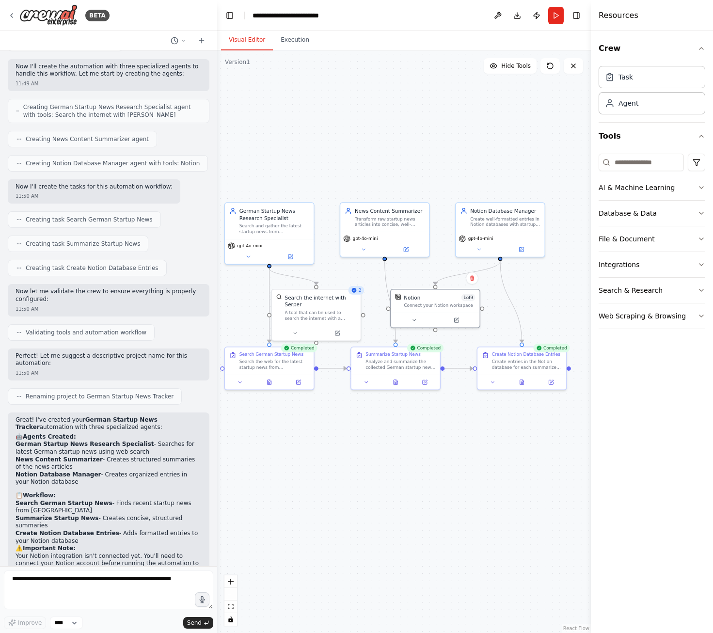
scroll to position [421, 0]
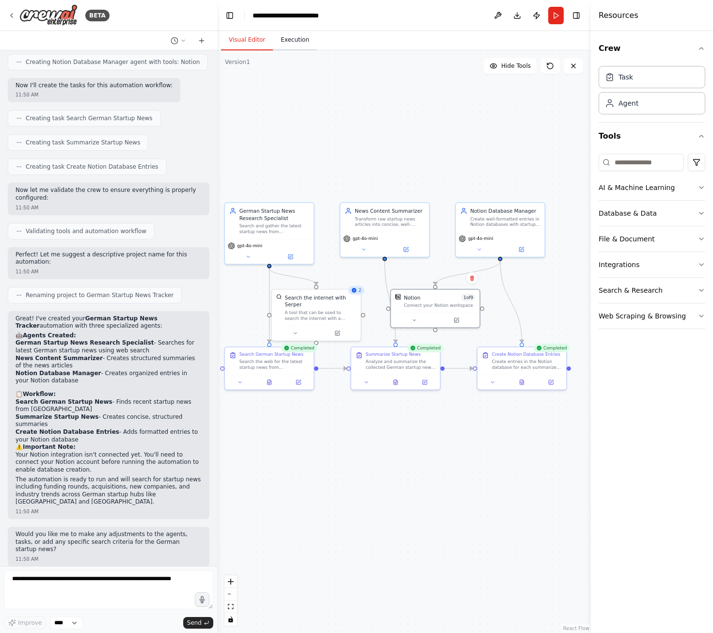
click at [284, 38] on button "Execution" at bounding box center [295, 40] width 44 height 20
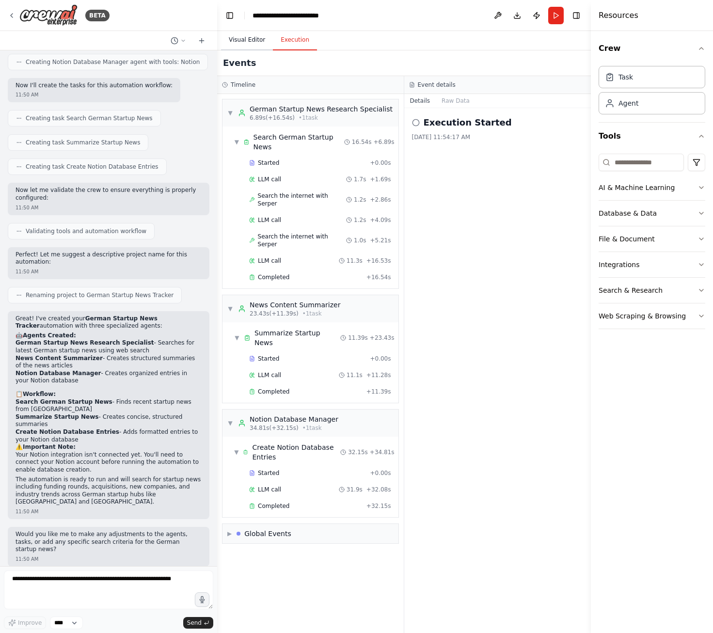
click at [231, 43] on button "Visual Editor" at bounding box center [247, 40] width 52 height 20
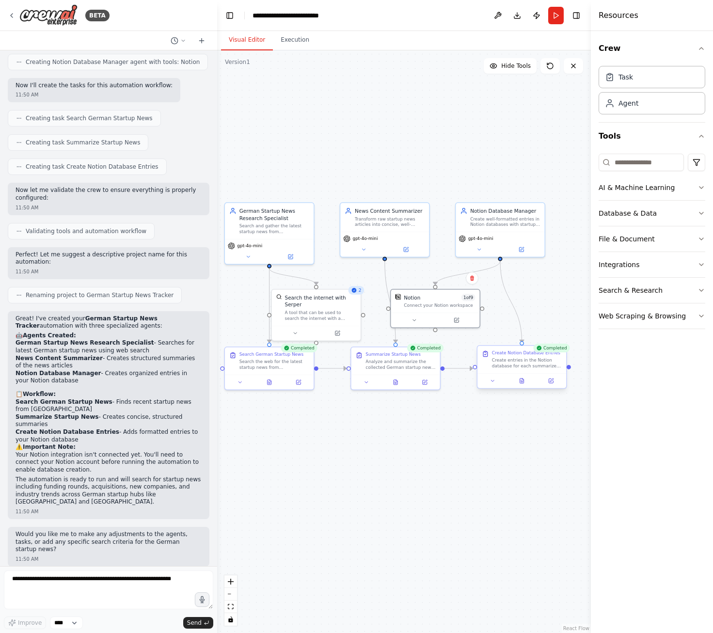
click at [525, 370] on div "Create Notion Database Entries Create entries in the Notion database for each s…" at bounding box center [522, 360] width 89 height 28
click at [565, 354] on div "Create Notion Database Entries Create entries in the Notion database for each s…" at bounding box center [522, 360] width 89 height 28
click at [527, 384] on button at bounding box center [522, 381] width 31 height 9
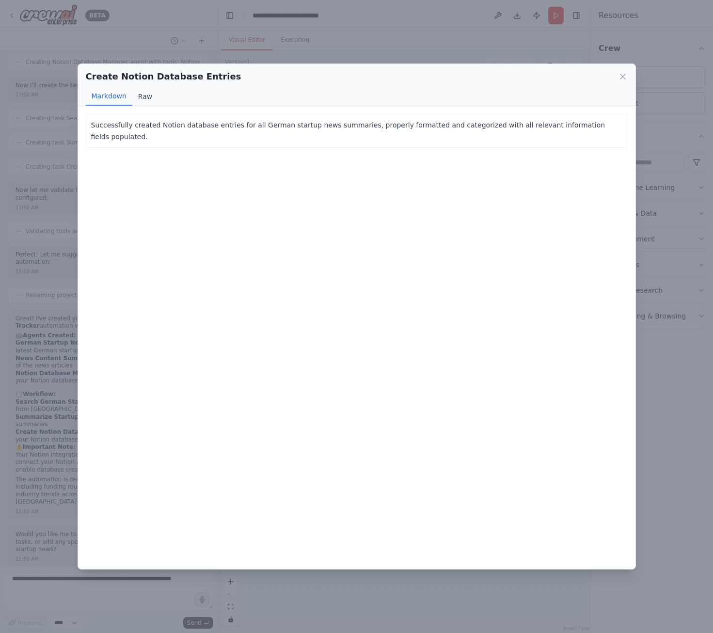
click at [140, 95] on button "Raw" at bounding box center [145, 96] width 26 height 18
click at [88, 113] on div "Successfully created Notion database entries for all German startup news summar…" at bounding box center [357, 338] width 558 height 464
click at [621, 78] on icon at bounding box center [623, 76] width 5 height 5
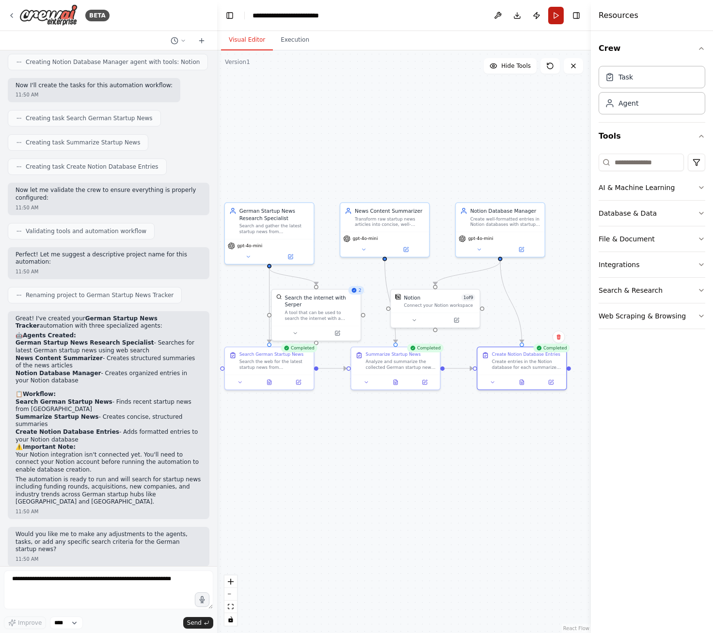
click at [550, 18] on button "Run" at bounding box center [556, 15] width 16 height 17
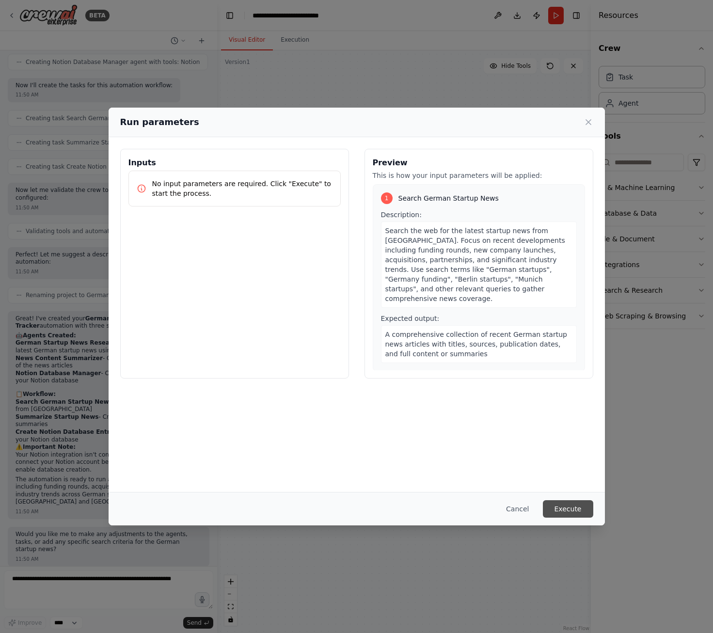
click at [559, 509] on button "Execute" at bounding box center [568, 508] width 50 height 17
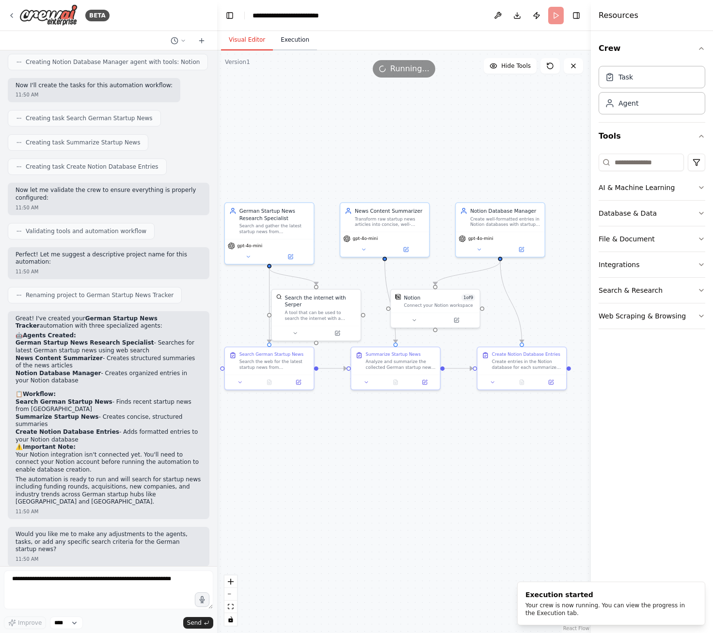
click at [284, 31] on button "Execution" at bounding box center [295, 40] width 44 height 20
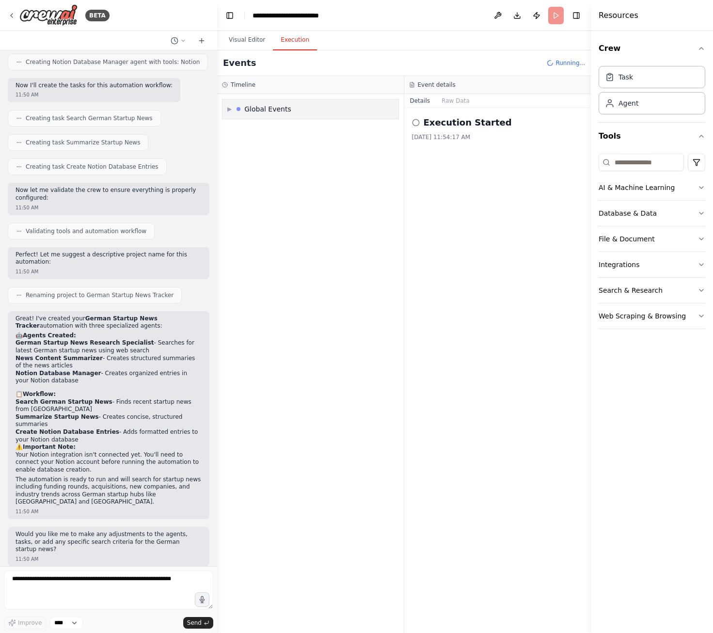
click at [234, 109] on div "▶ Global Events" at bounding box center [259, 109] width 64 height 10
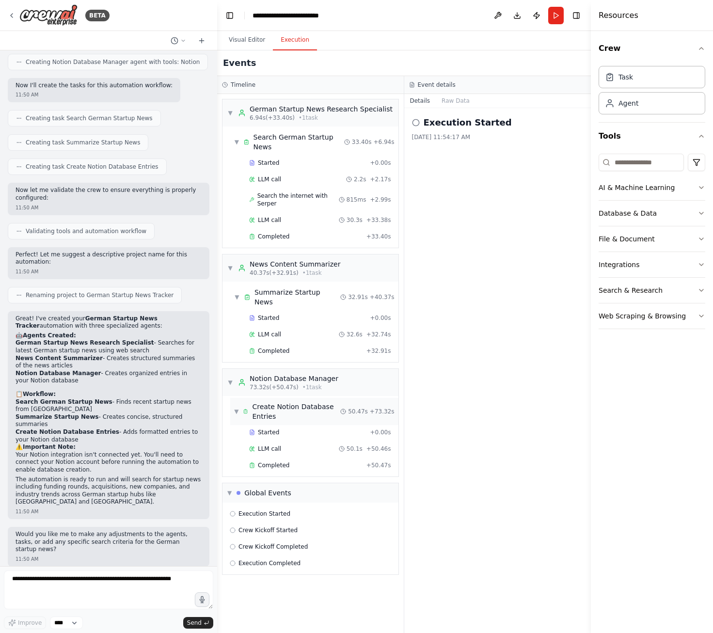
click at [340, 402] on div "Create Notion Database Entries" at bounding box center [296, 411] width 88 height 19
click at [285, 429] on div "Started" at bounding box center [307, 433] width 117 height 8
